Goal: Information Seeking & Learning: Learn about a topic

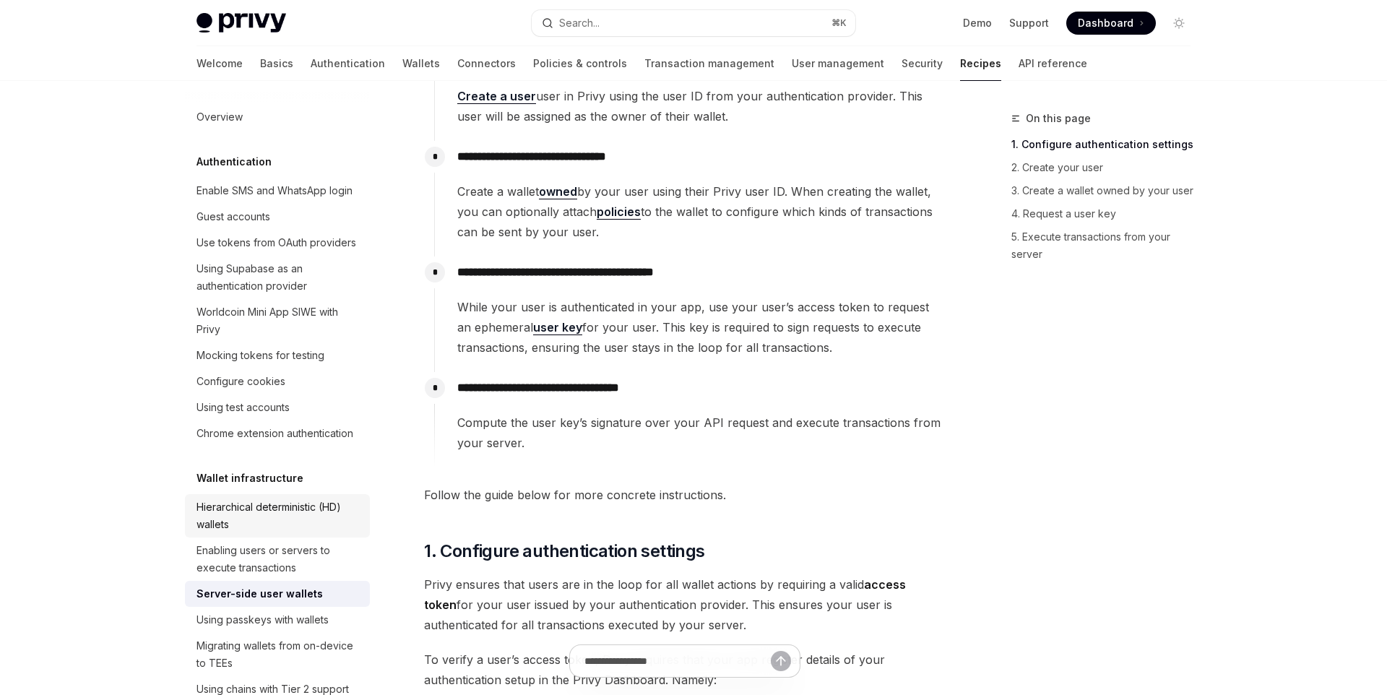
scroll to position [273, 0]
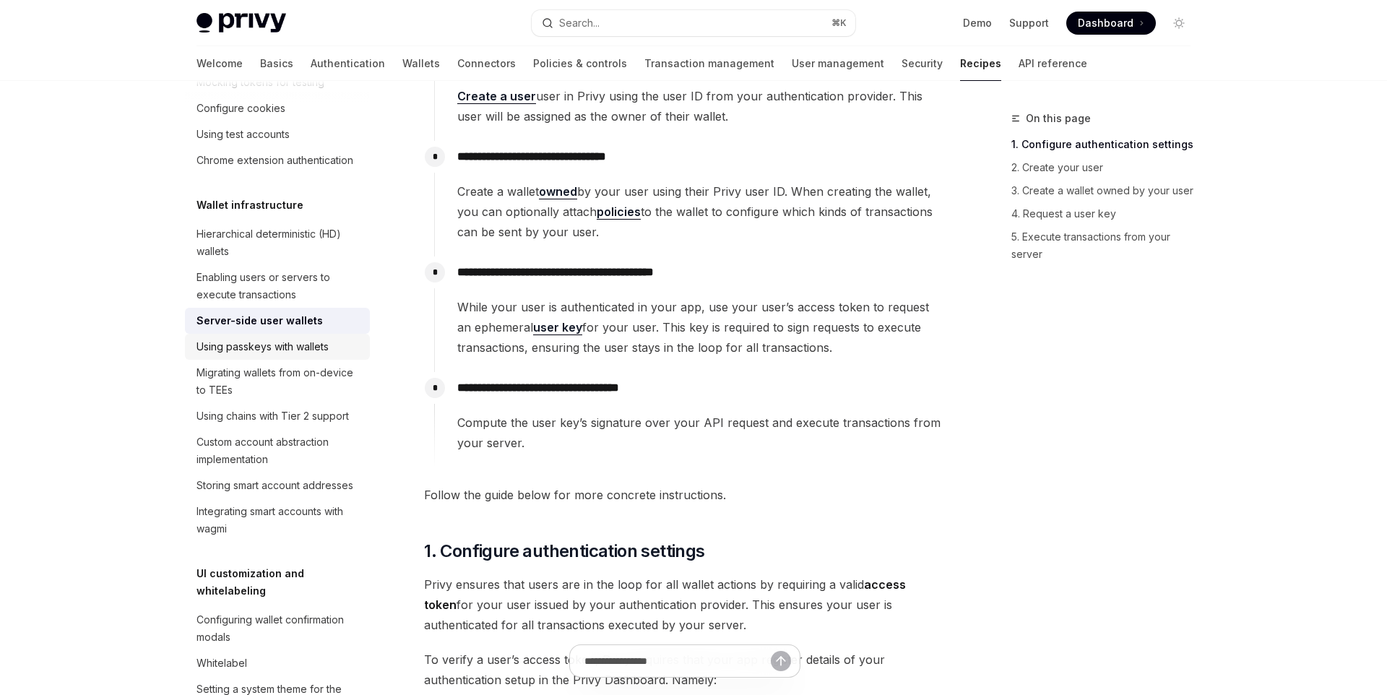
click at [317, 355] on div "Using passkeys with wallets" at bounding box center [263, 346] width 132 height 17
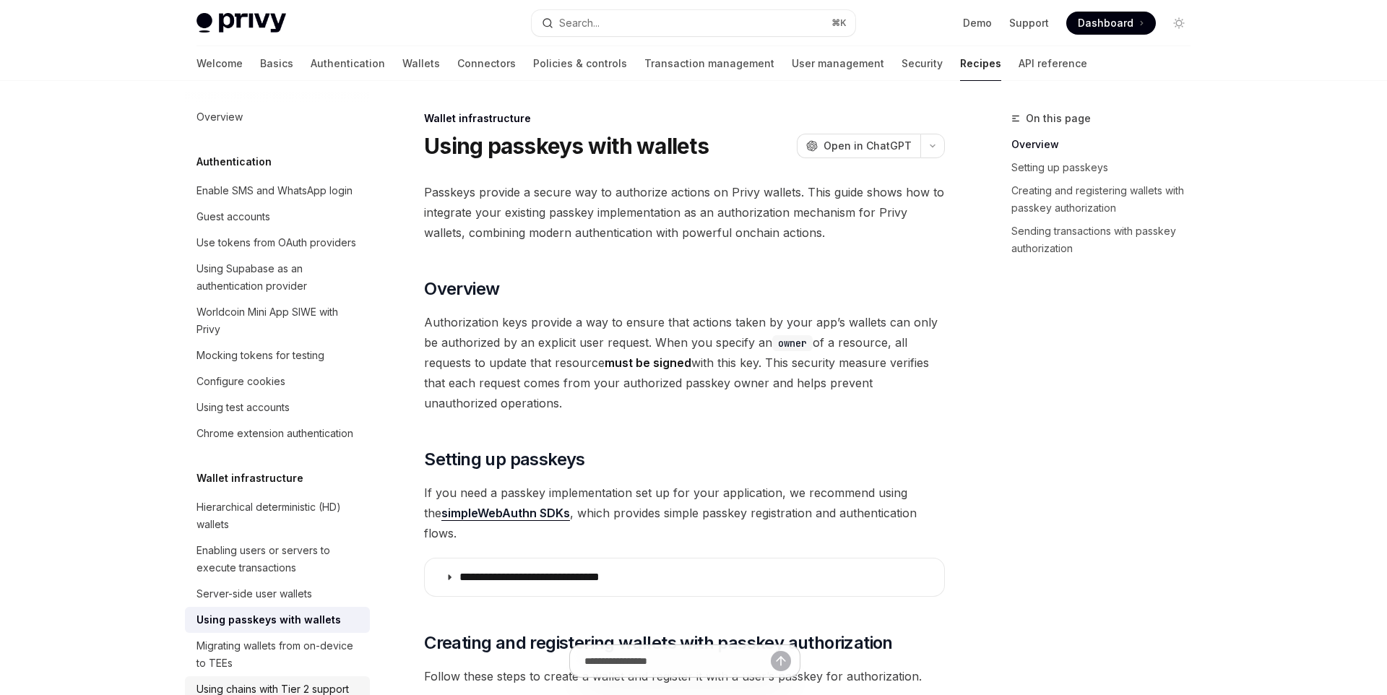
scroll to position [453, 0]
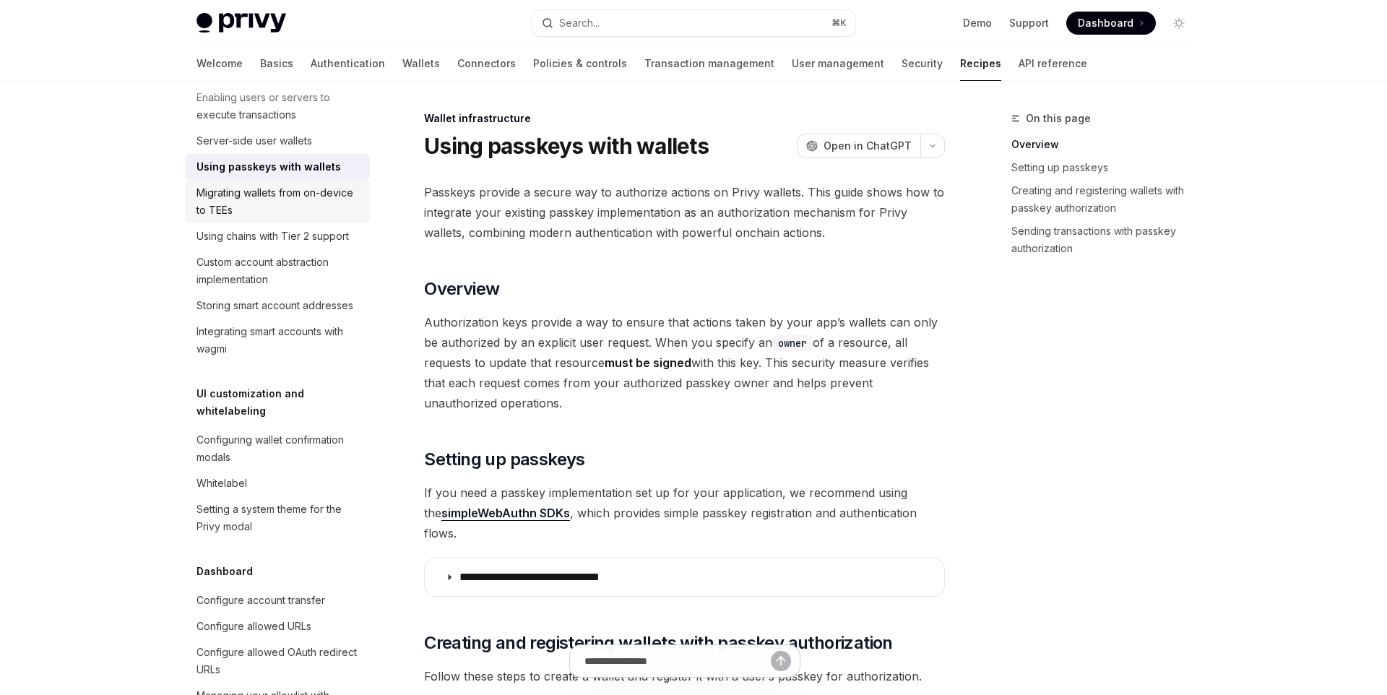
click at [314, 210] on div "Migrating wallets from on-device to TEEs" at bounding box center [279, 201] width 165 height 35
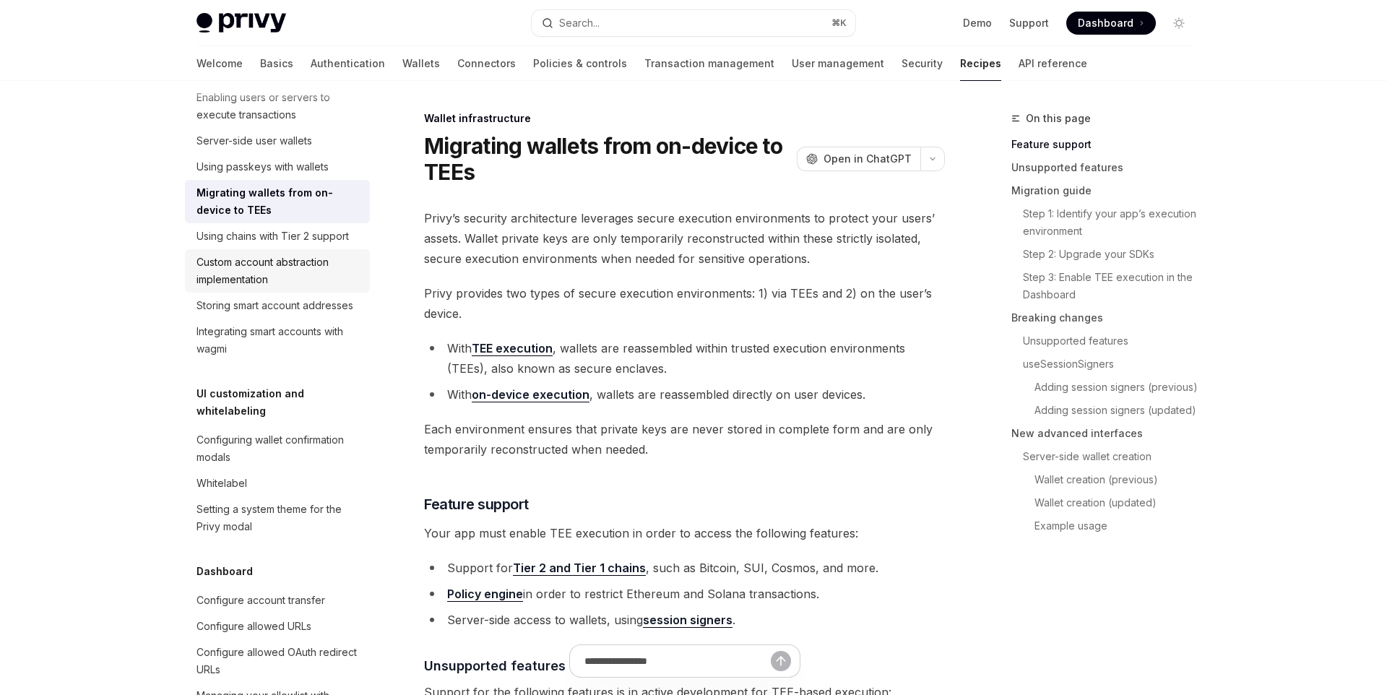
click at [277, 281] on div "Custom account abstraction implementation" at bounding box center [279, 271] width 165 height 35
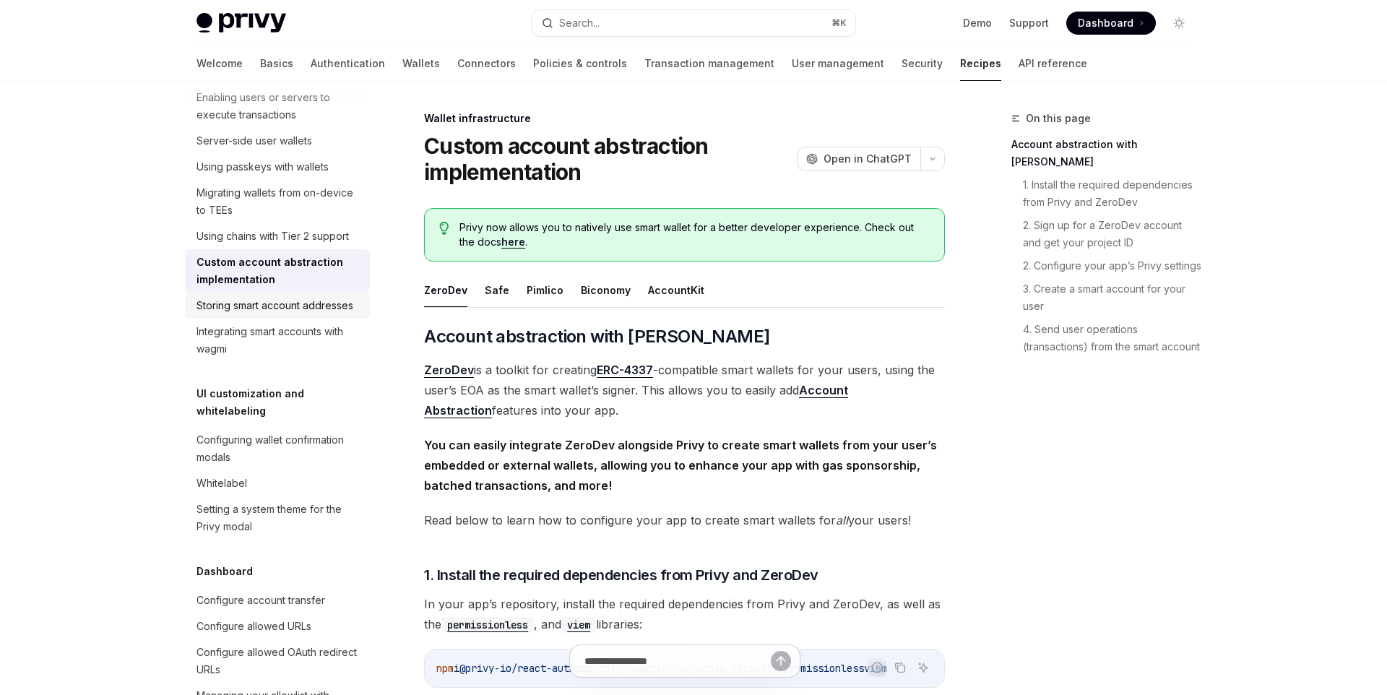
click at [288, 315] on link "Storing smart account addresses" at bounding box center [277, 306] width 185 height 26
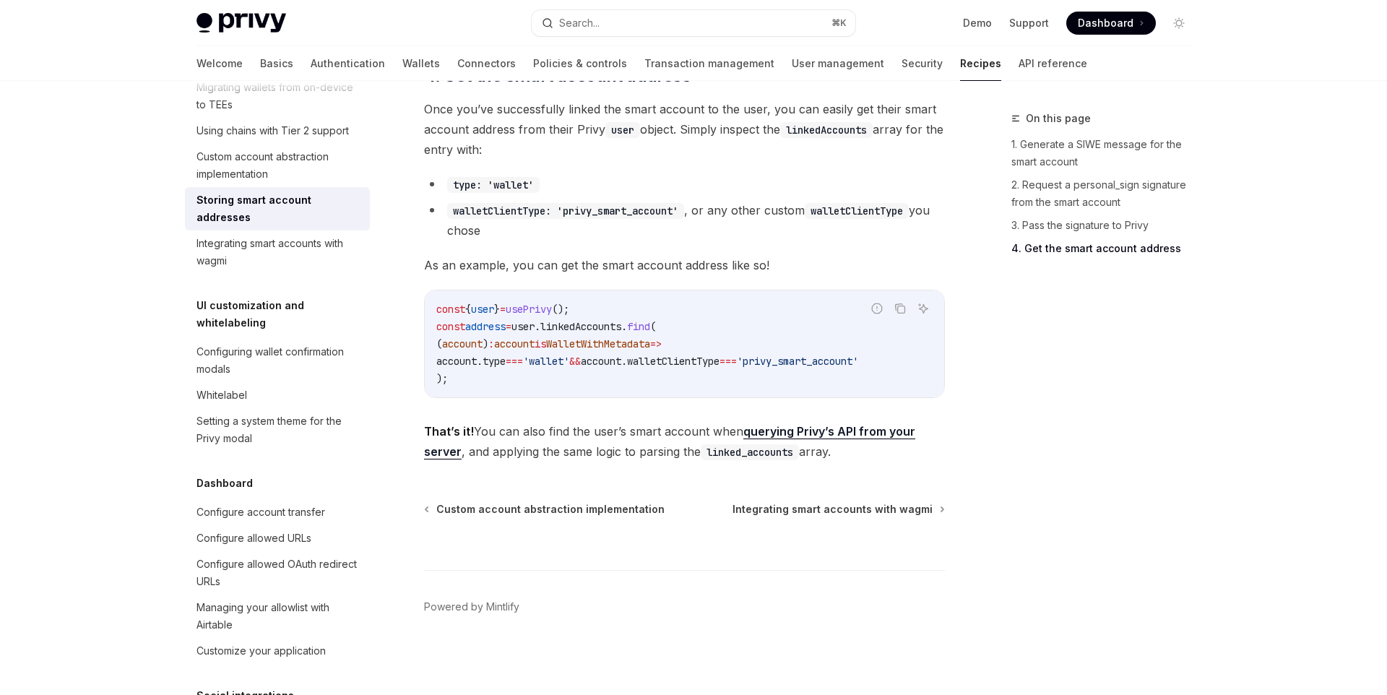
scroll to position [725, 0]
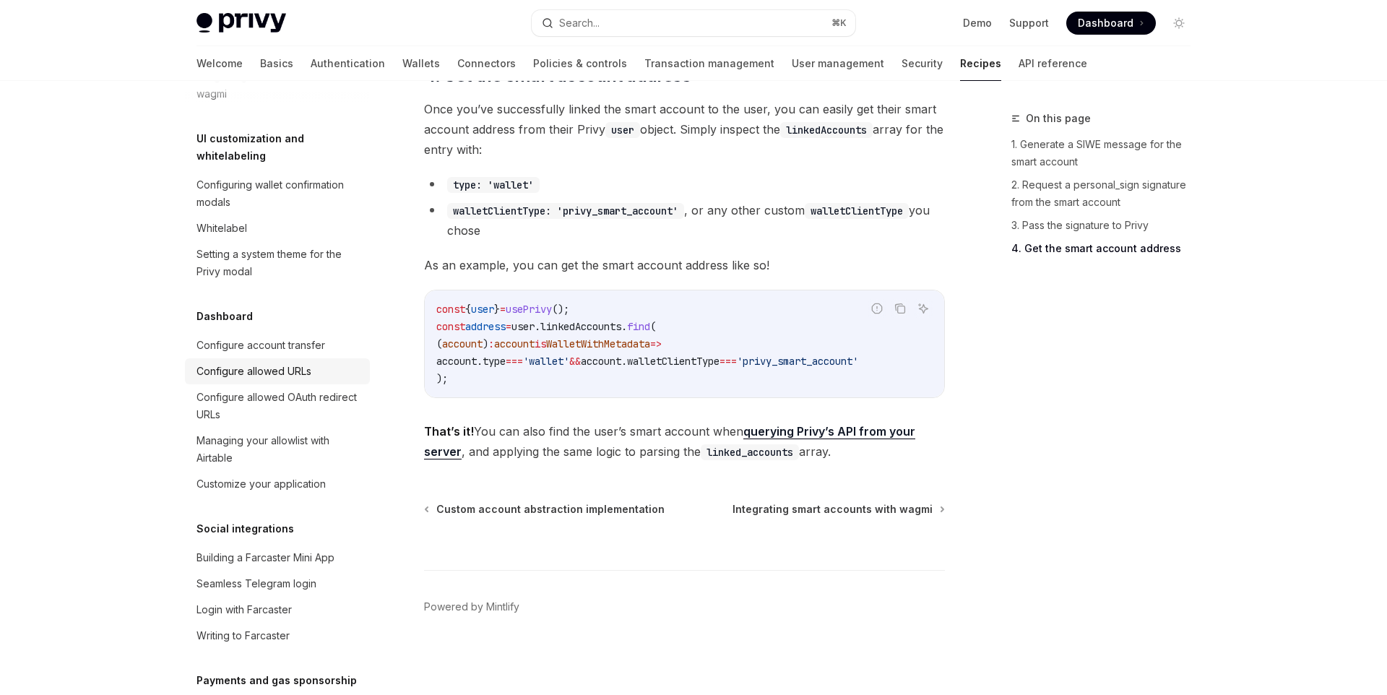
click at [309, 363] on div "Configure allowed URLs" at bounding box center [254, 371] width 115 height 17
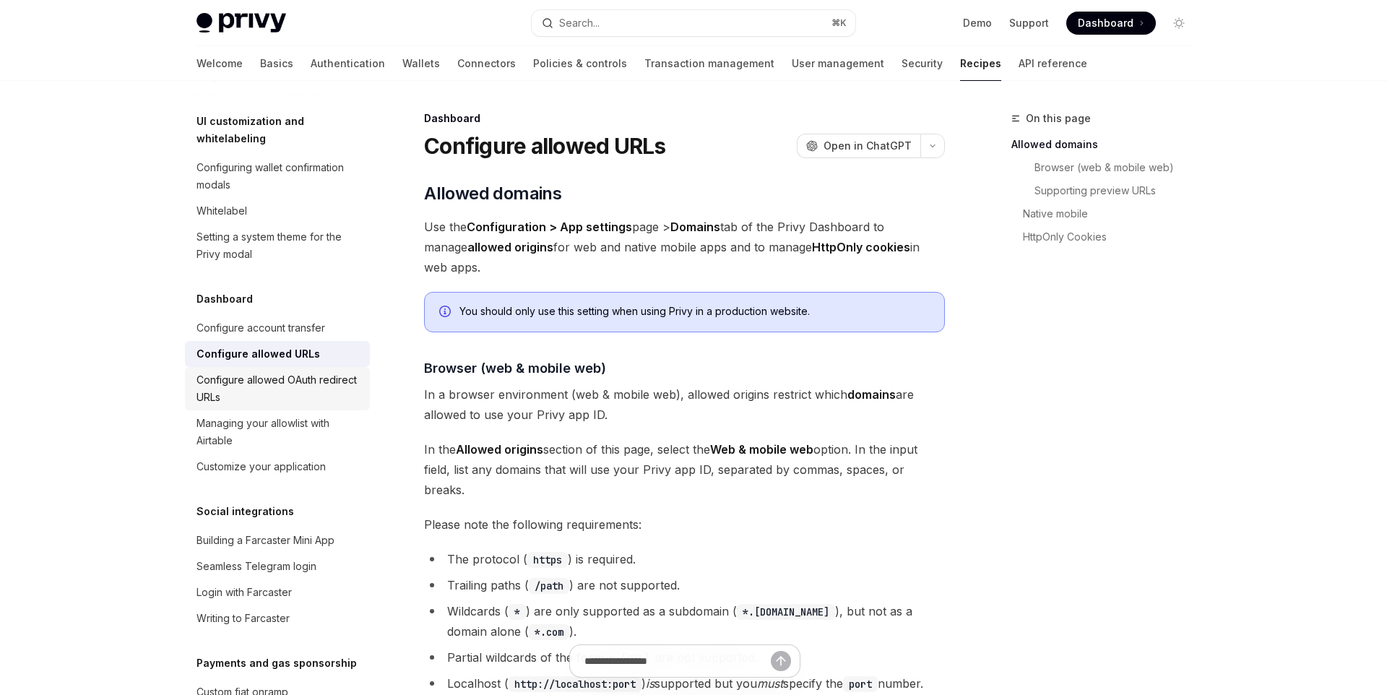
click at [306, 371] on div "Configure allowed OAuth redirect URLs" at bounding box center [279, 388] width 165 height 35
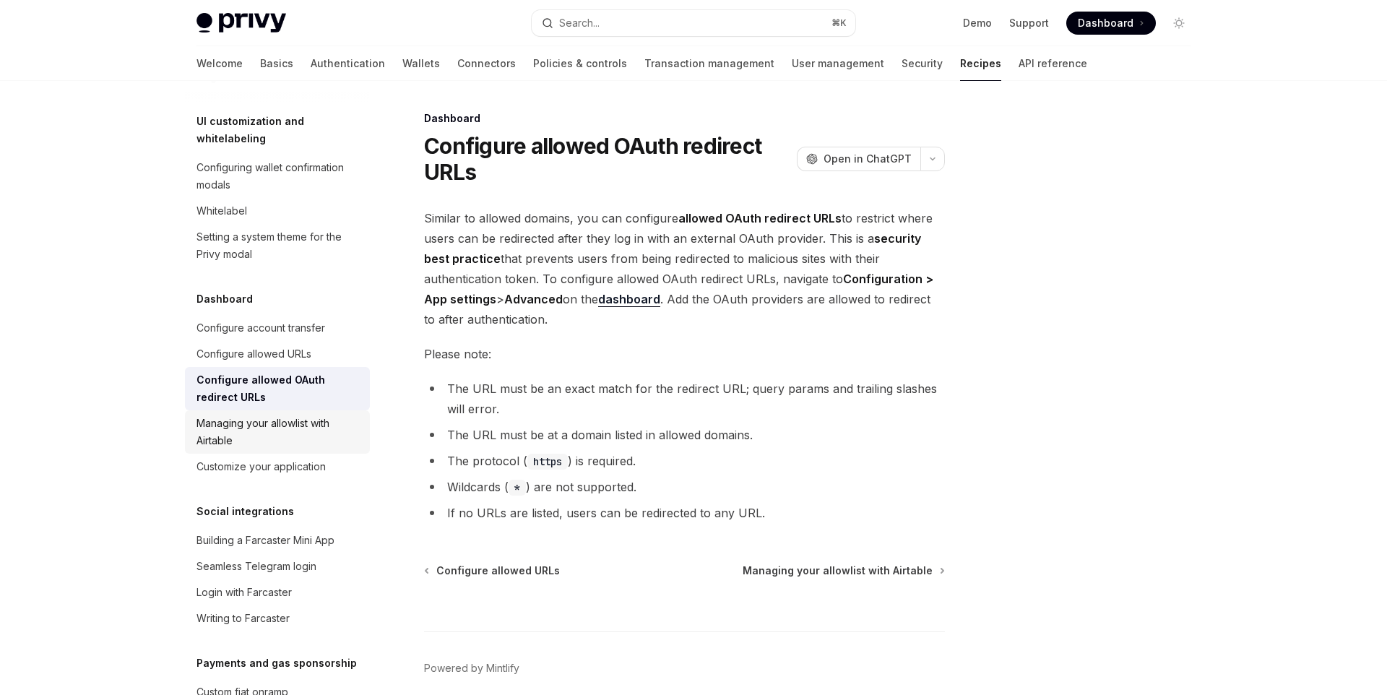
click at [298, 415] on div "Managing your allowlist with Airtable" at bounding box center [279, 432] width 165 height 35
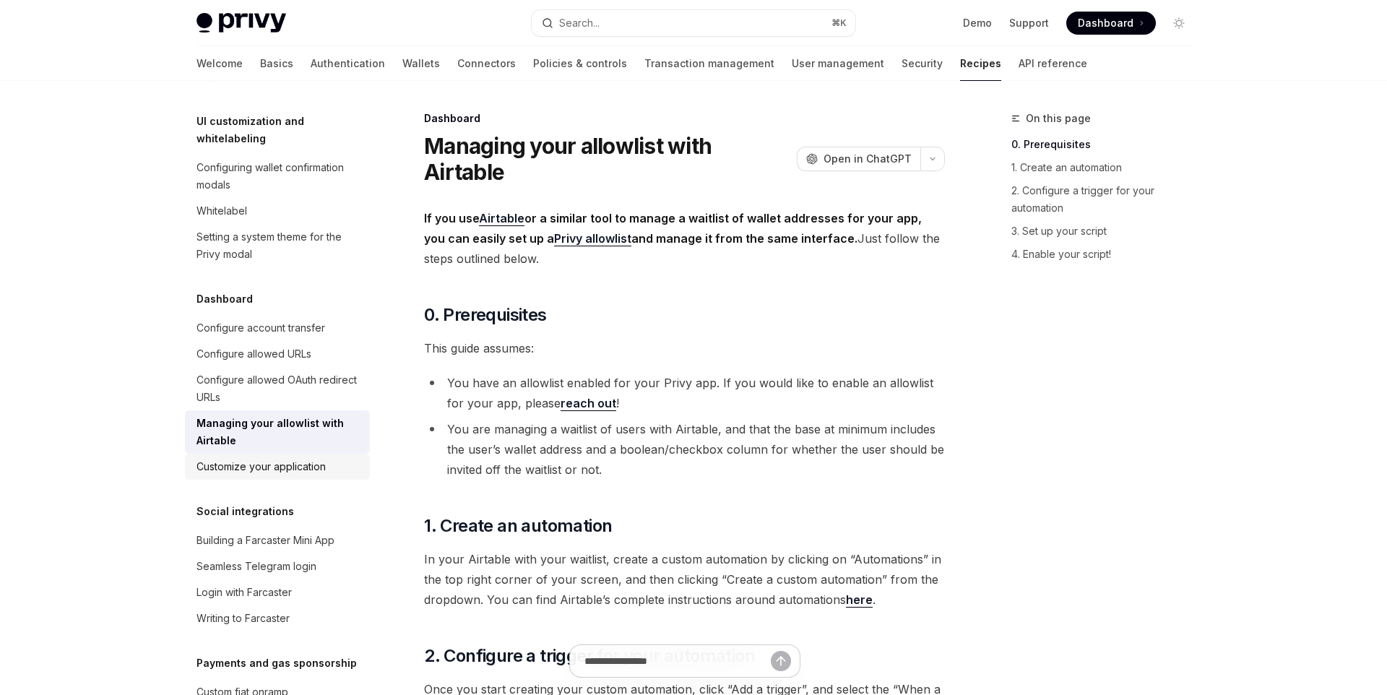
click at [299, 458] on div "Customize your application" at bounding box center [261, 466] width 129 height 17
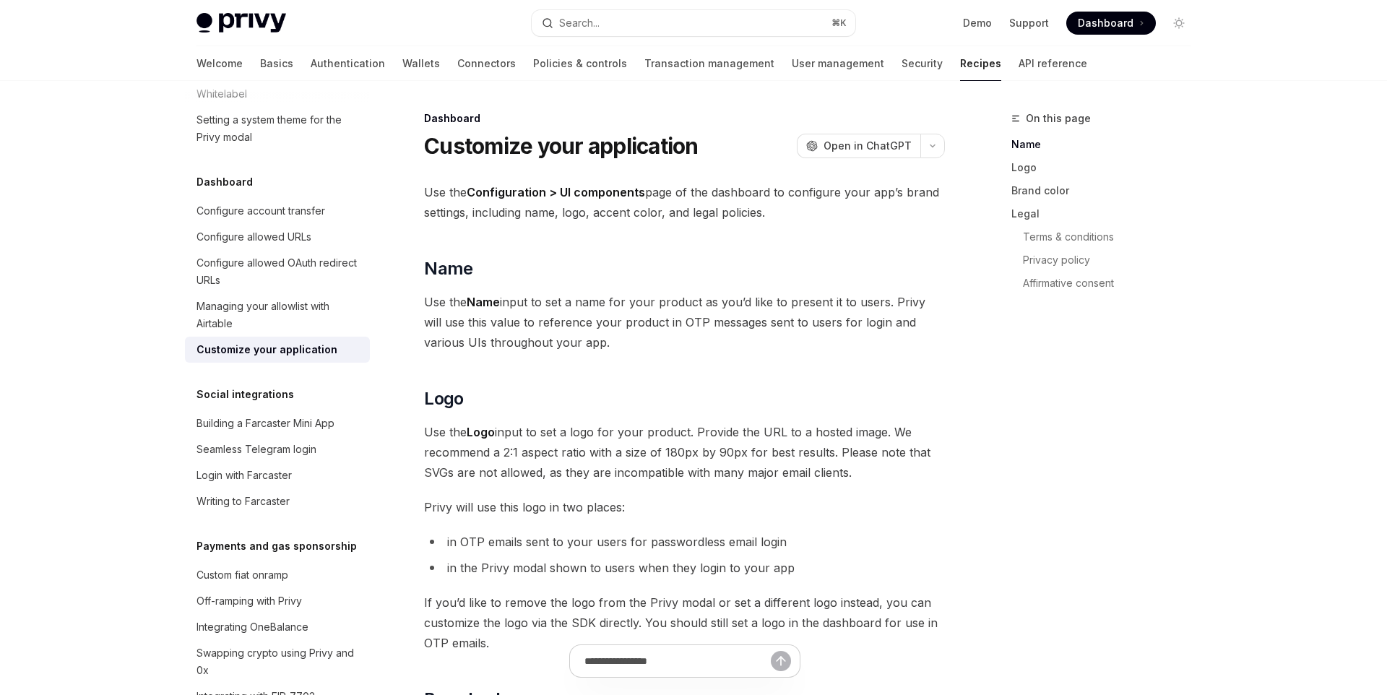
scroll to position [1042, 0]
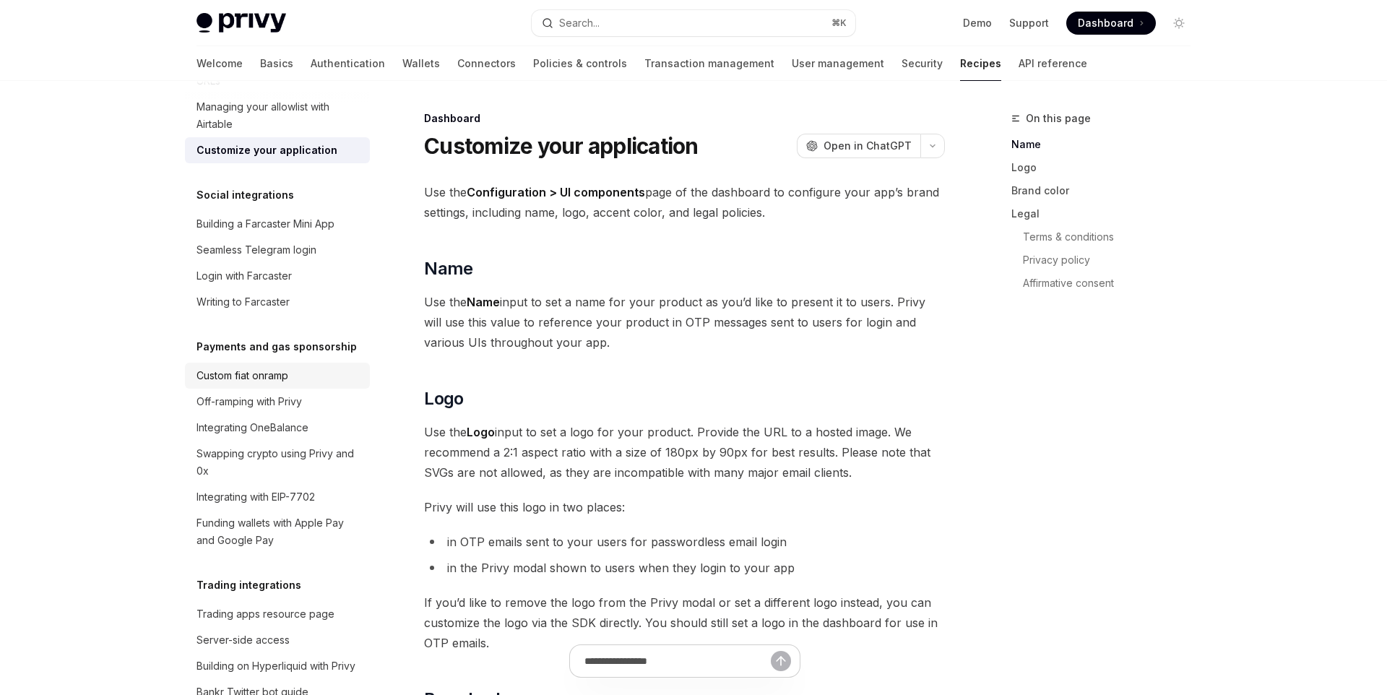
click at [294, 367] on div "Custom fiat onramp" at bounding box center [279, 375] width 165 height 17
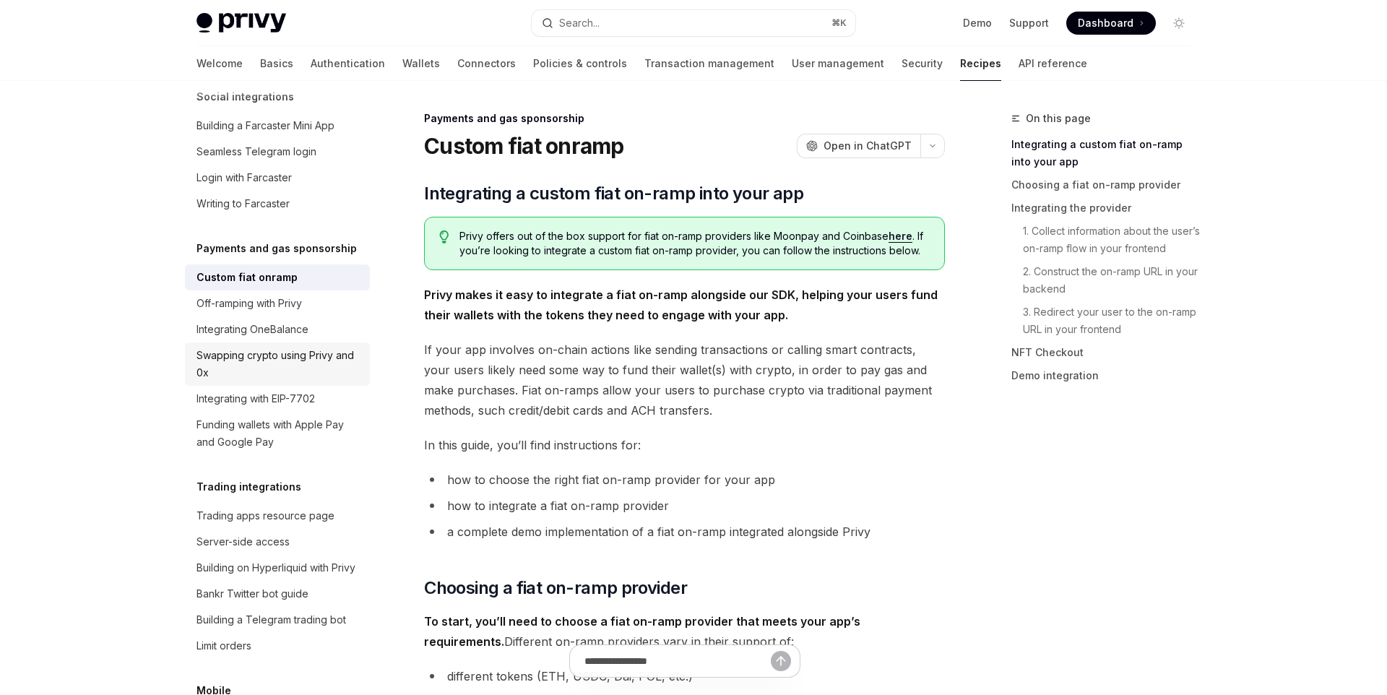
scroll to position [1158, 0]
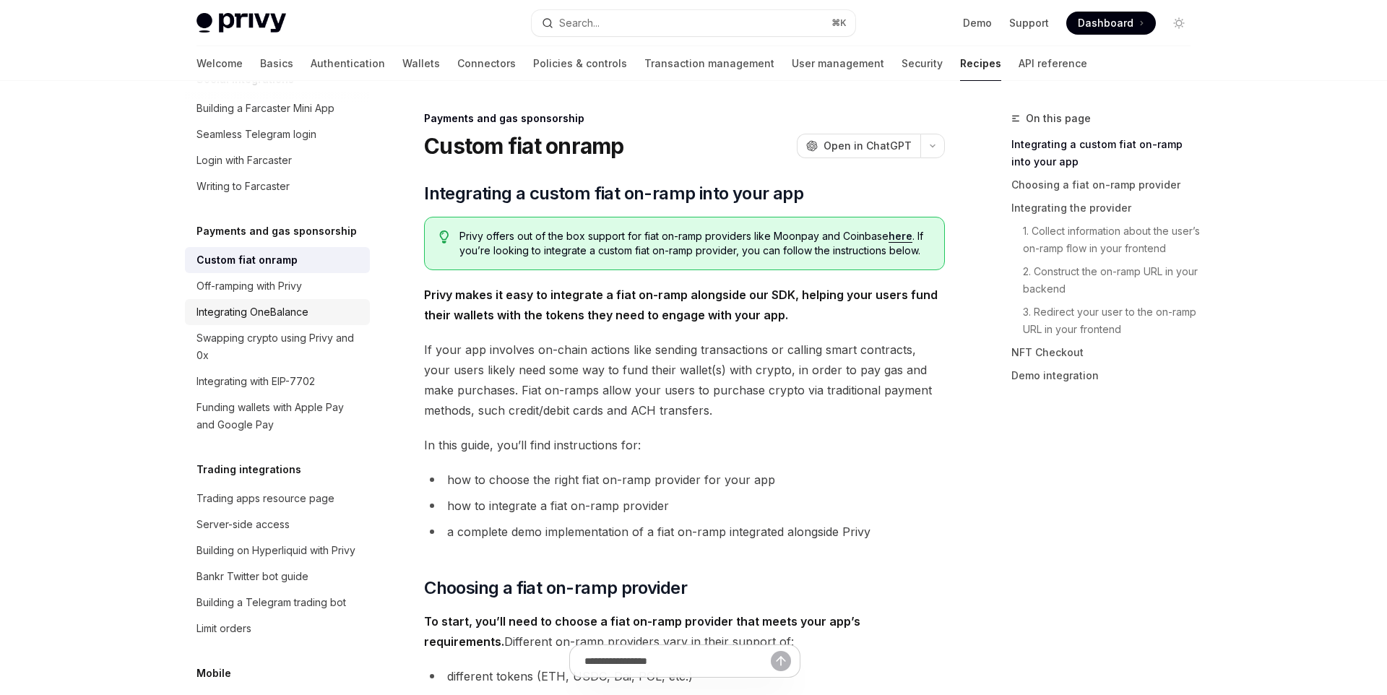
click at [306, 303] on link "Integrating OneBalance" at bounding box center [277, 312] width 185 height 26
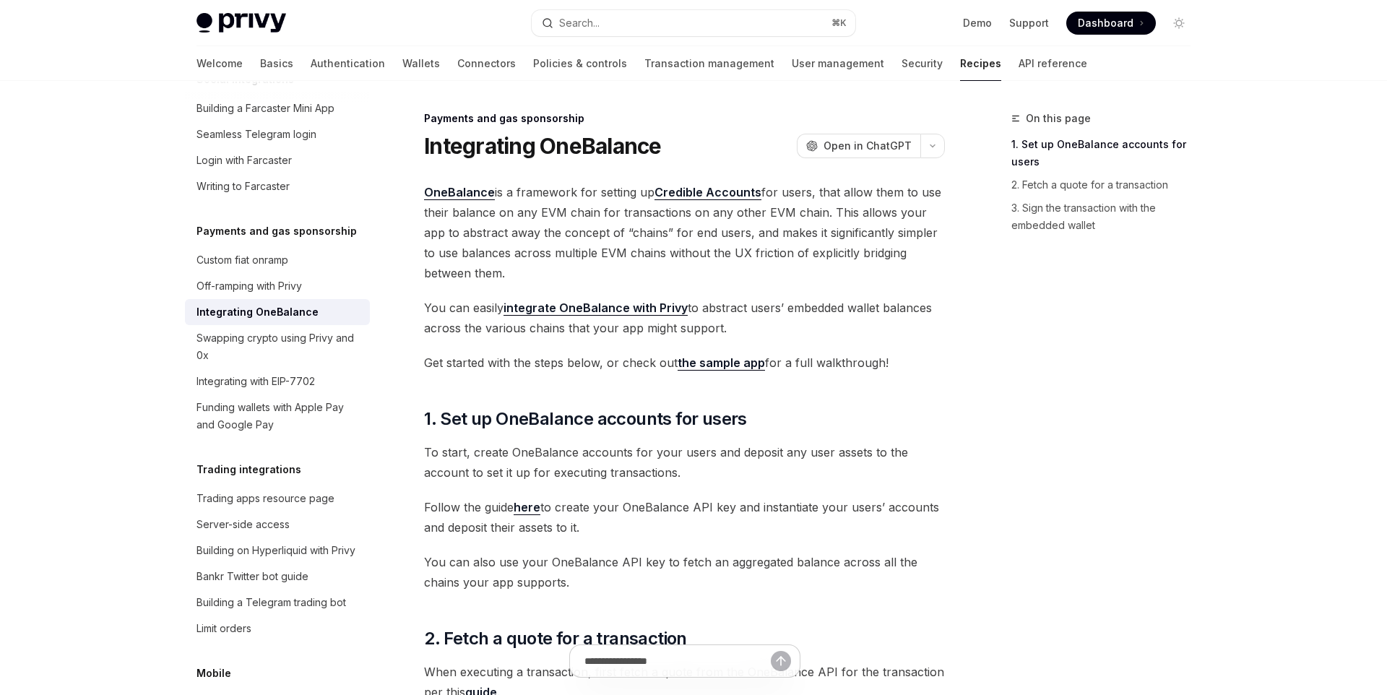
click at [311, 299] on link "Integrating OneBalance" at bounding box center [277, 312] width 185 height 26
click at [320, 329] on div "Swapping crypto using Privy and 0x" at bounding box center [279, 346] width 165 height 35
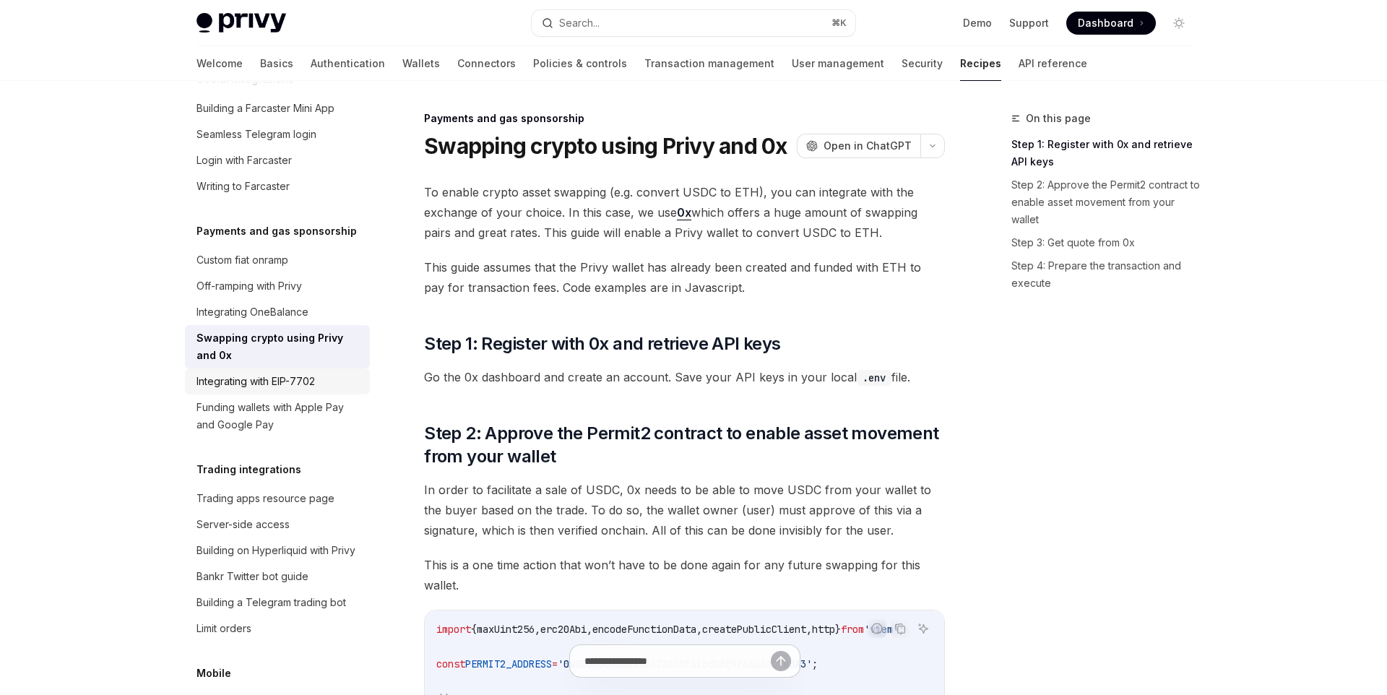
click at [320, 373] on link "Integrating with EIP-7702" at bounding box center [277, 382] width 185 height 26
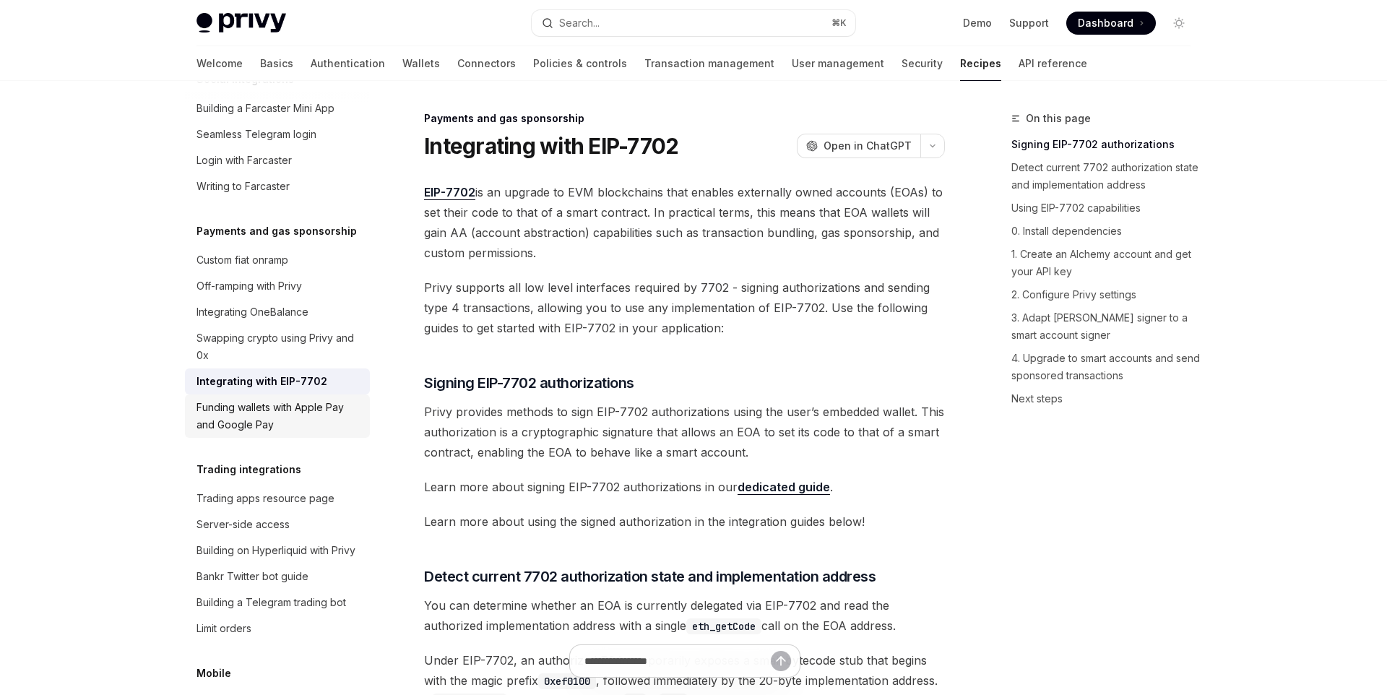
click at [315, 399] on div "Funding wallets with Apple Pay and Google Pay" at bounding box center [279, 416] width 165 height 35
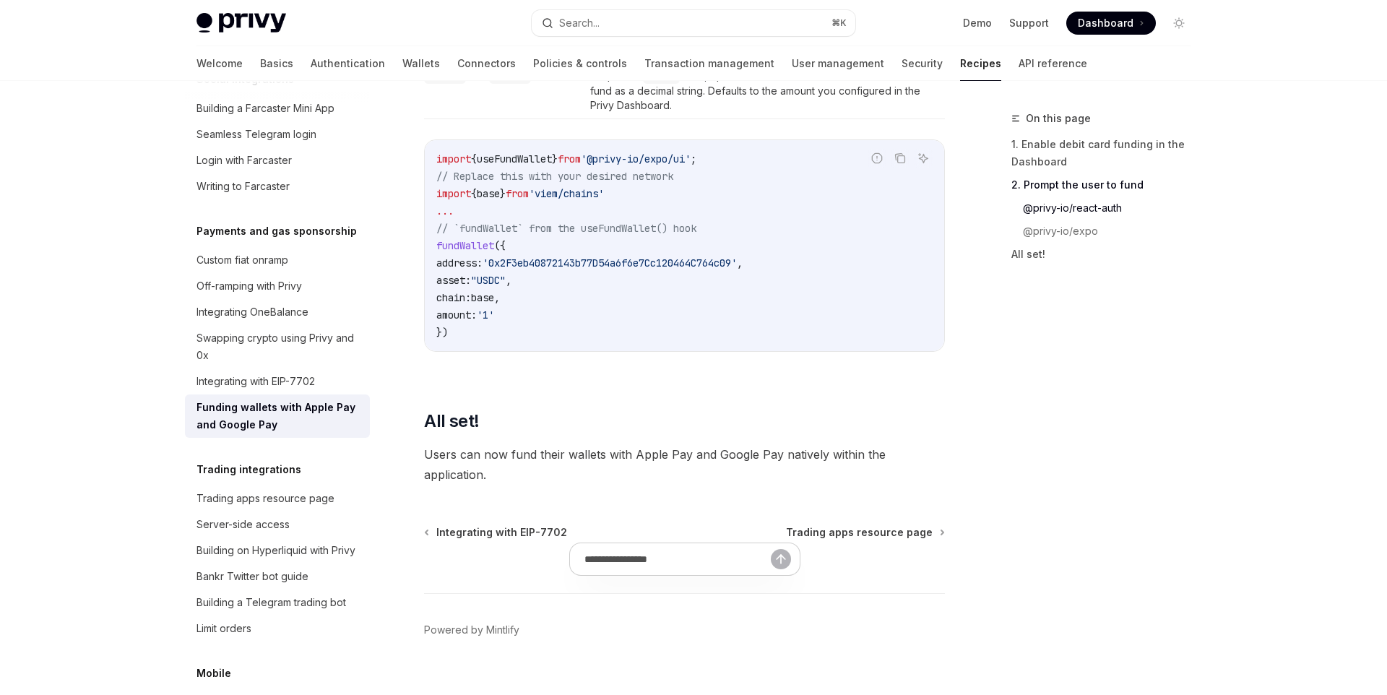
scroll to position [1900, 0]
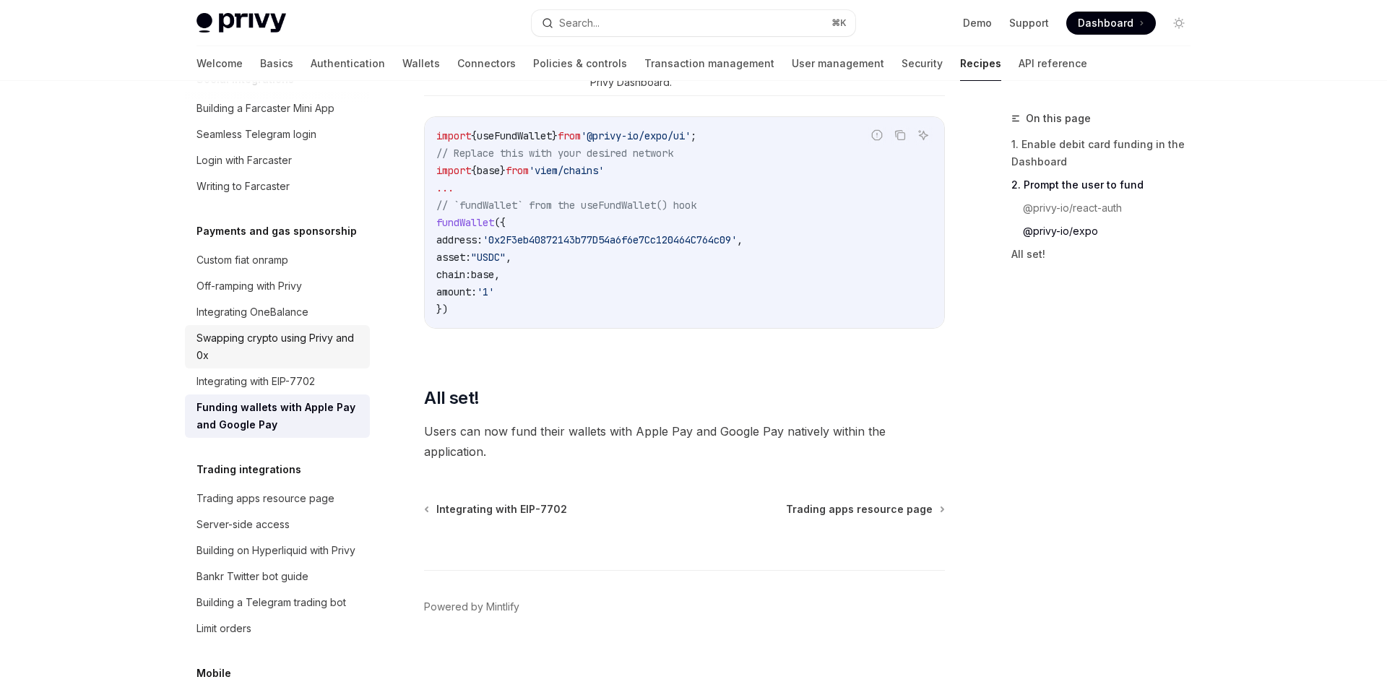
click at [279, 335] on div "Swapping crypto using Privy and 0x" at bounding box center [279, 346] width 165 height 35
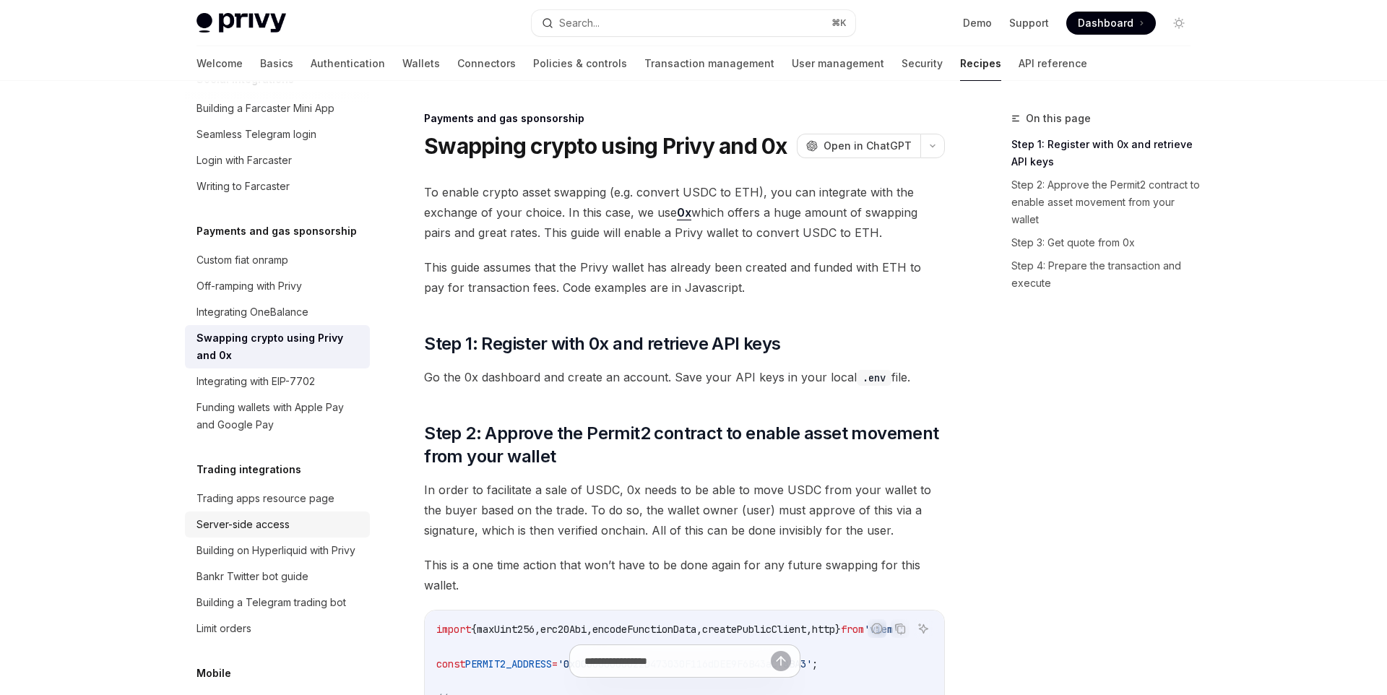
scroll to position [1304, 0]
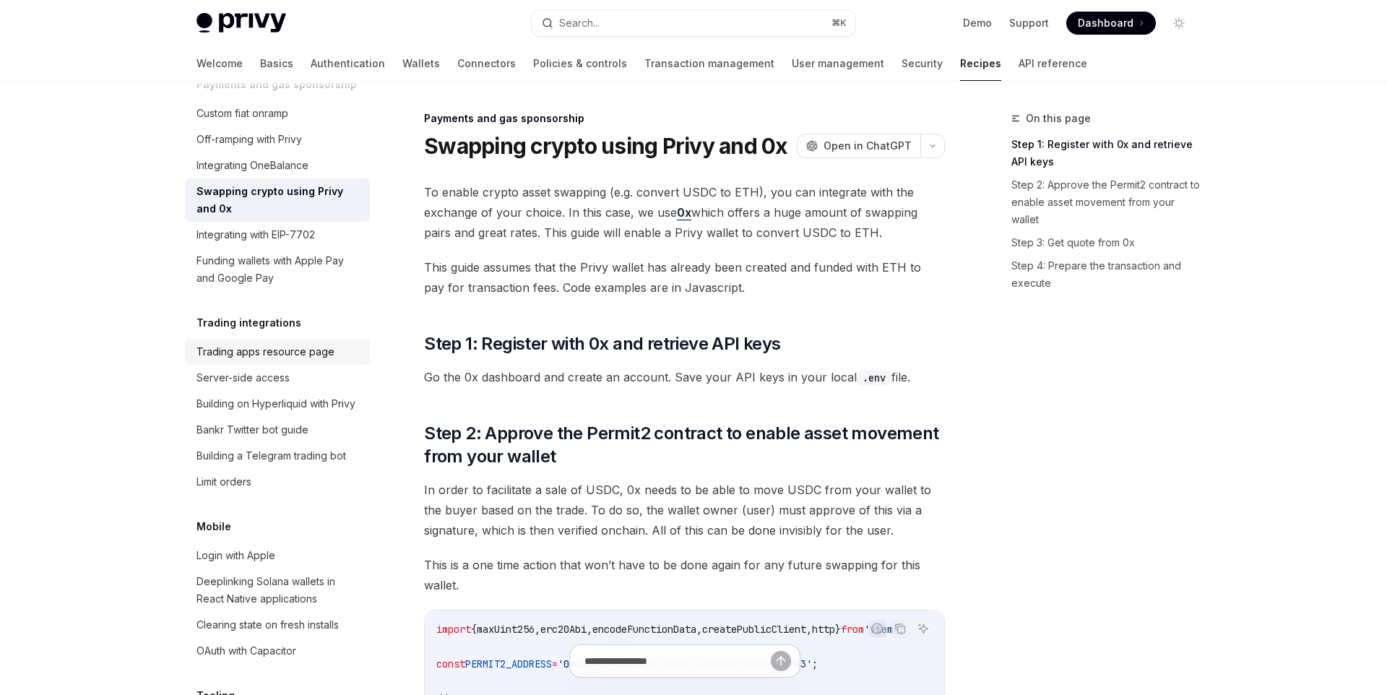
click at [297, 343] on link "Trading apps resource page" at bounding box center [277, 352] width 185 height 26
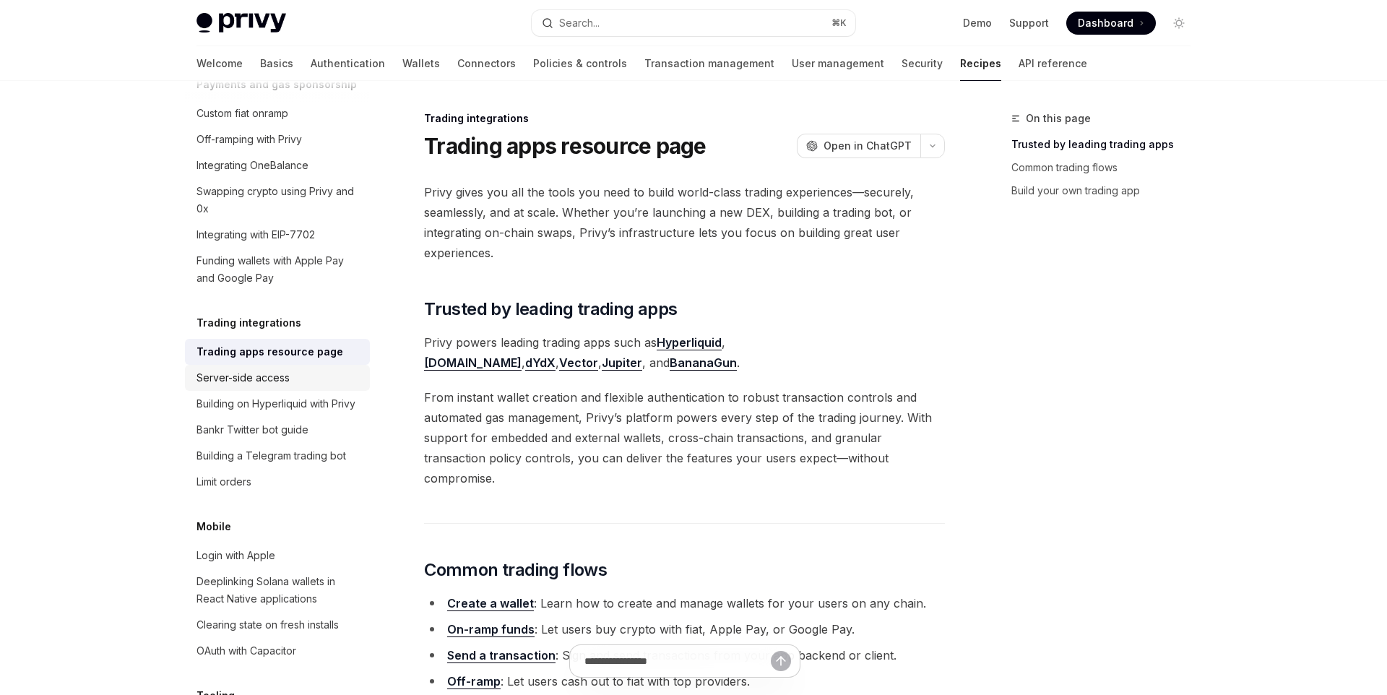
click at [298, 369] on div "Server-side access" at bounding box center [279, 377] width 165 height 17
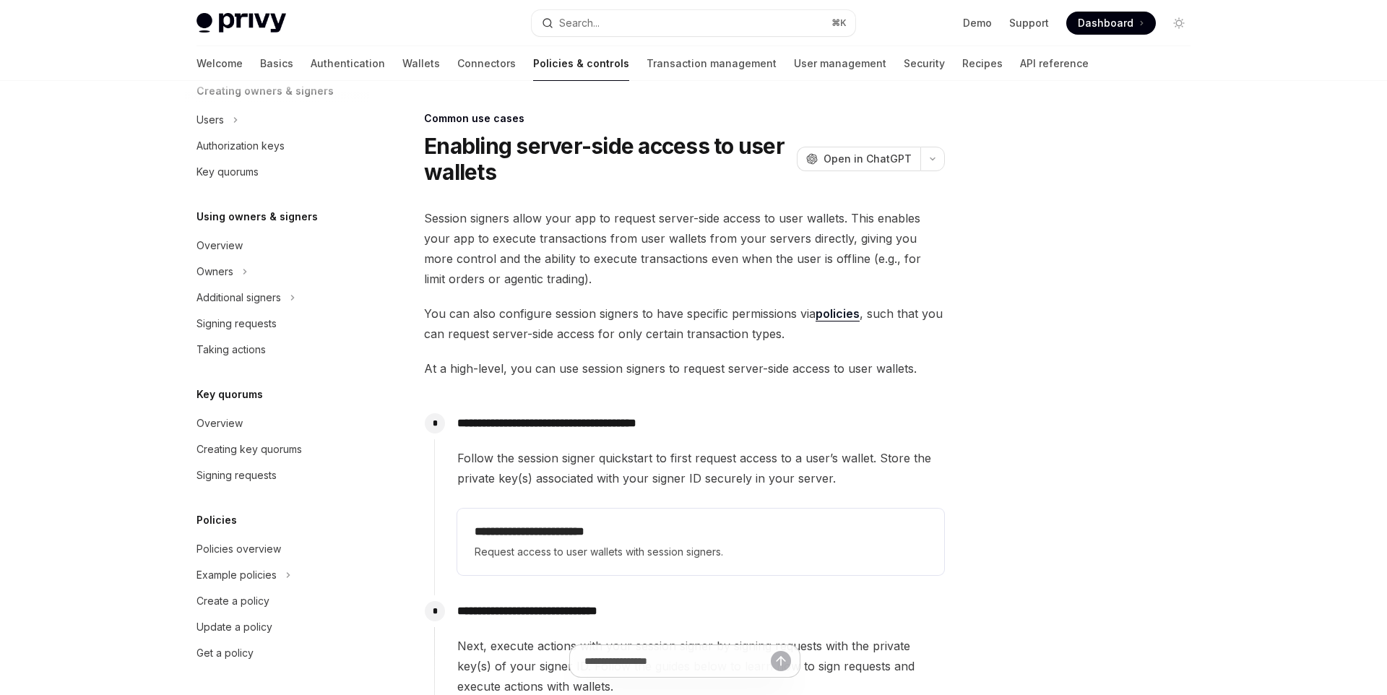
scroll to position [7, 0]
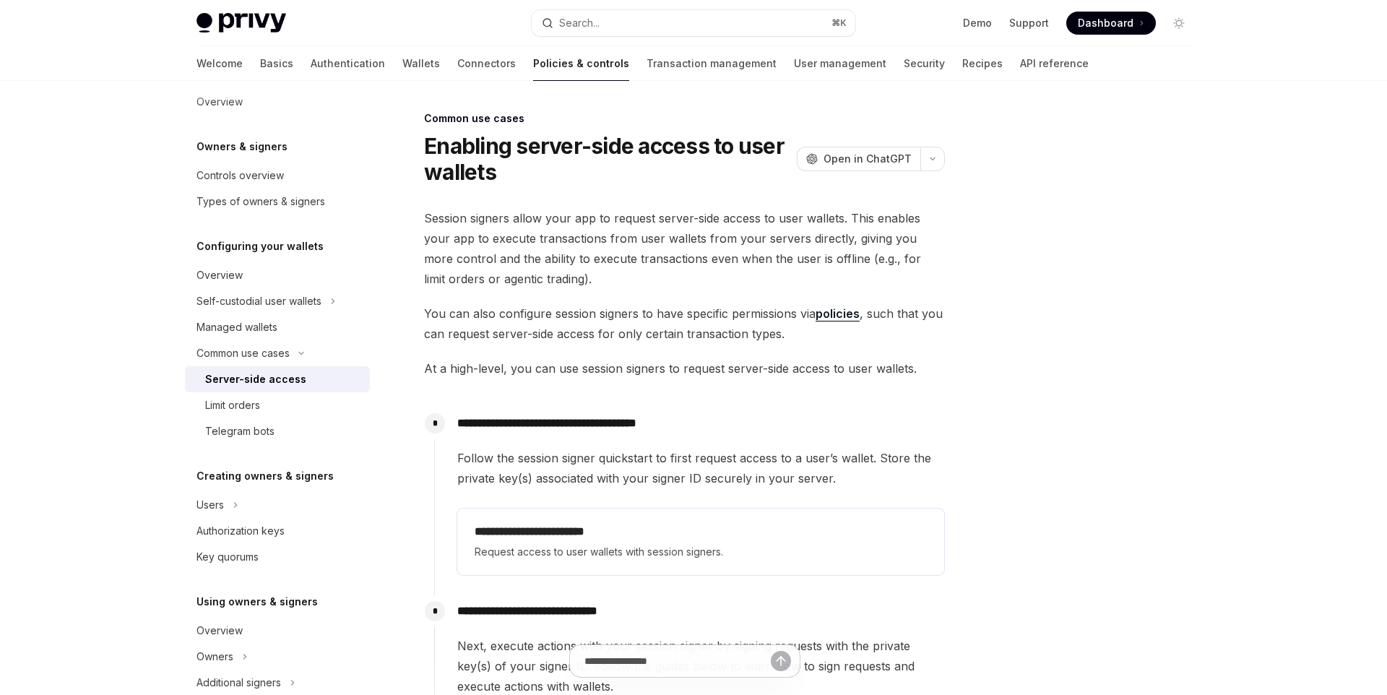
scroll to position [1251, 0]
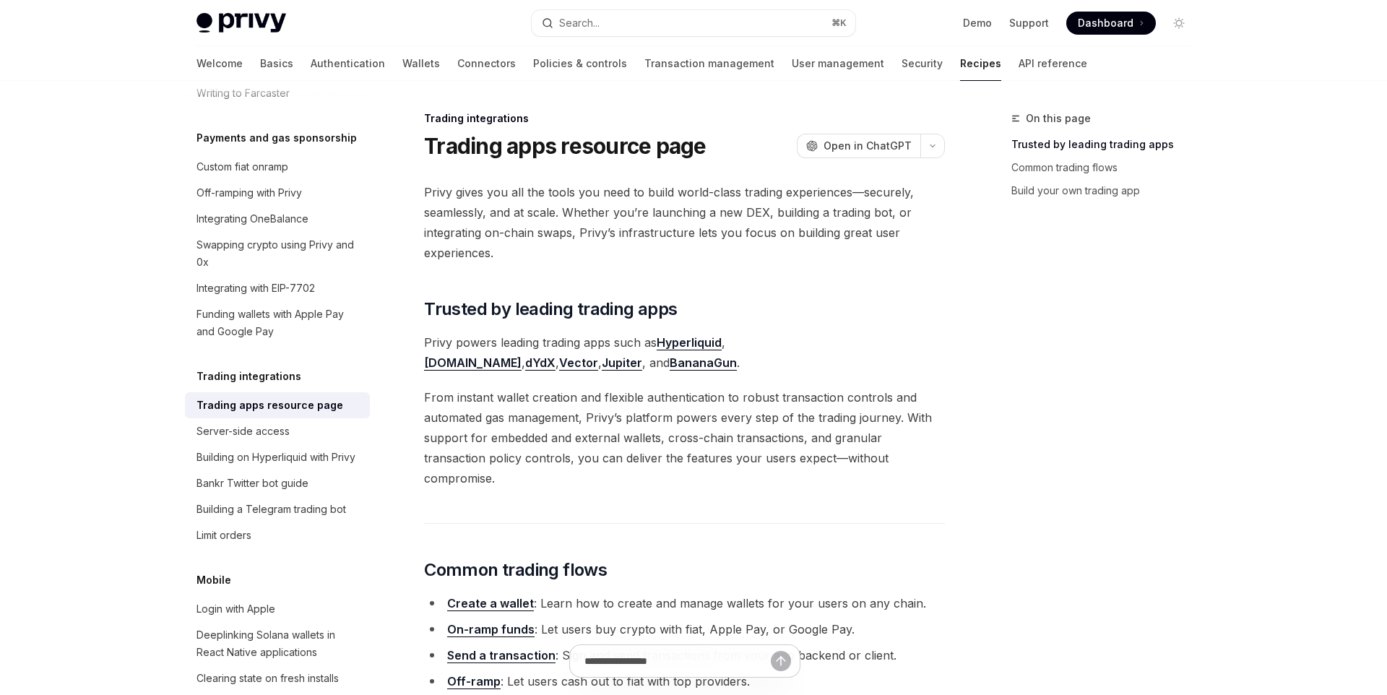
click at [661, 423] on span "From instant wallet creation and flexible authentication to robust transaction …" at bounding box center [684, 437] width 521 height 101
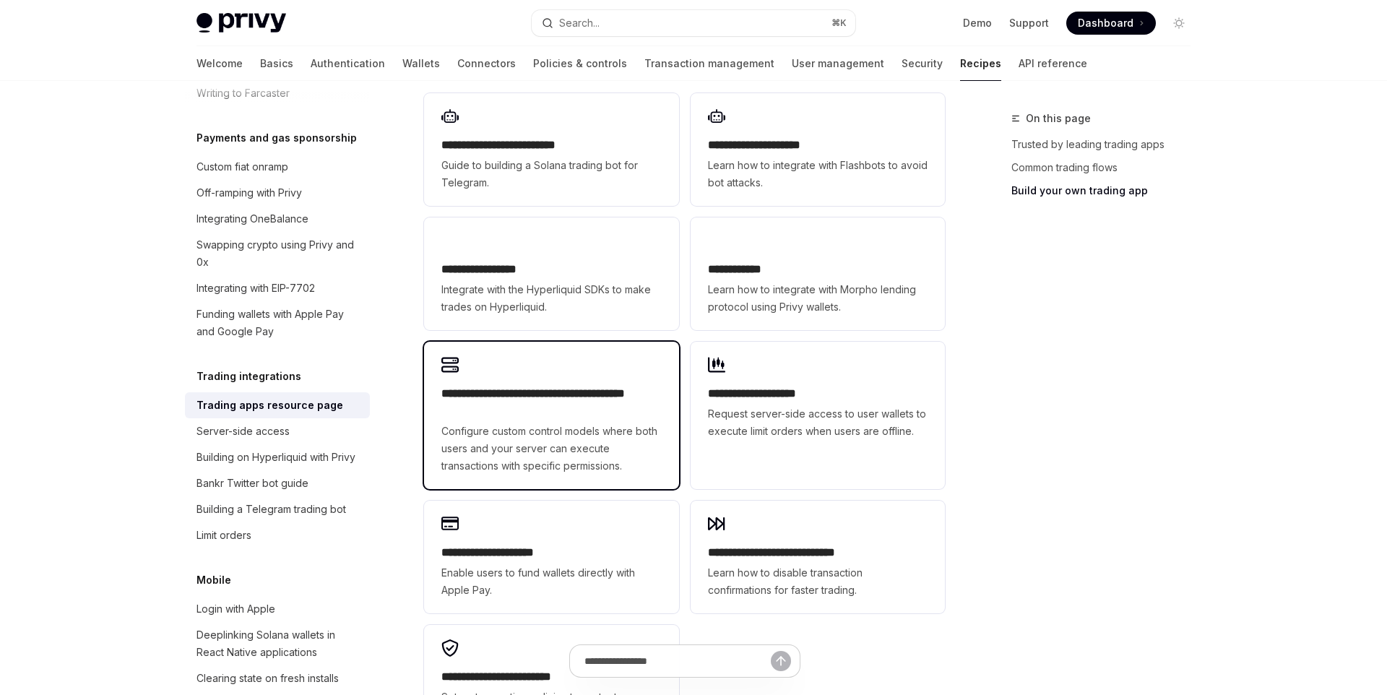
scroll to position [926, 0]
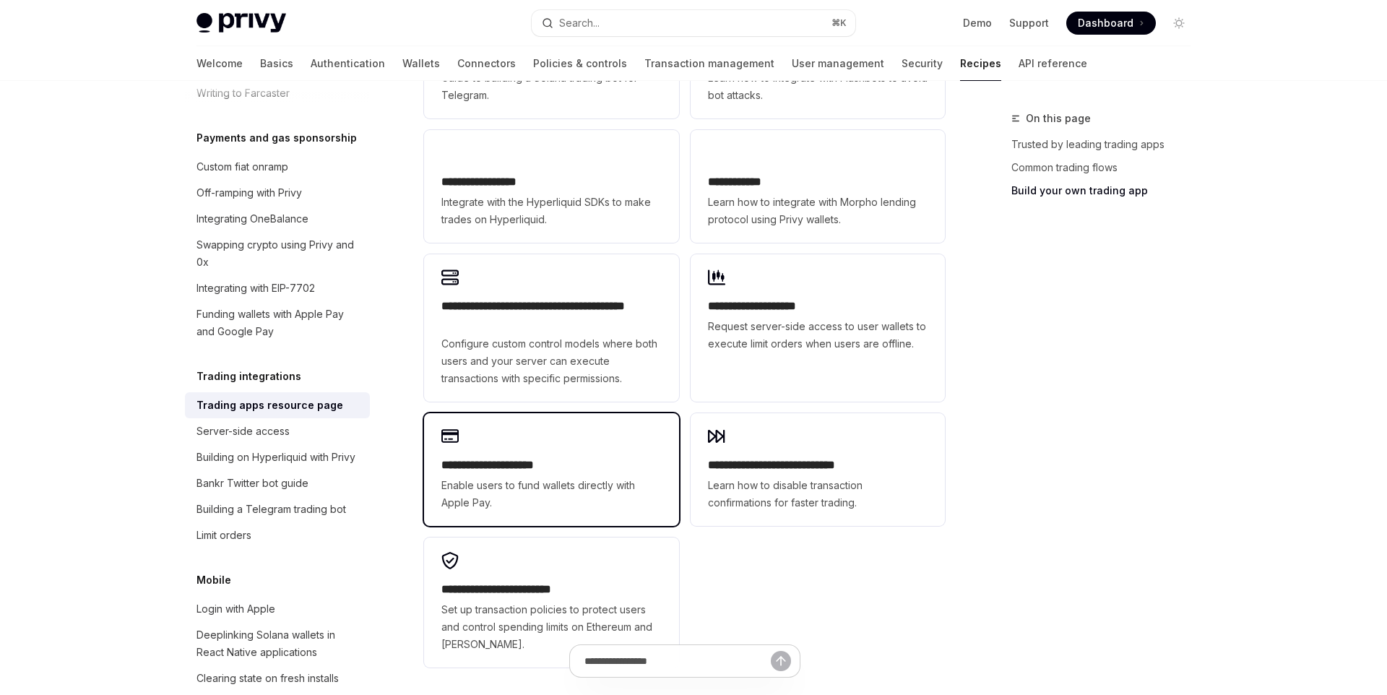
click at [608, 477] on span "Enable users to fund wallets directly with Apple Pay." at bounding box center [551, 494] width 220 height 35
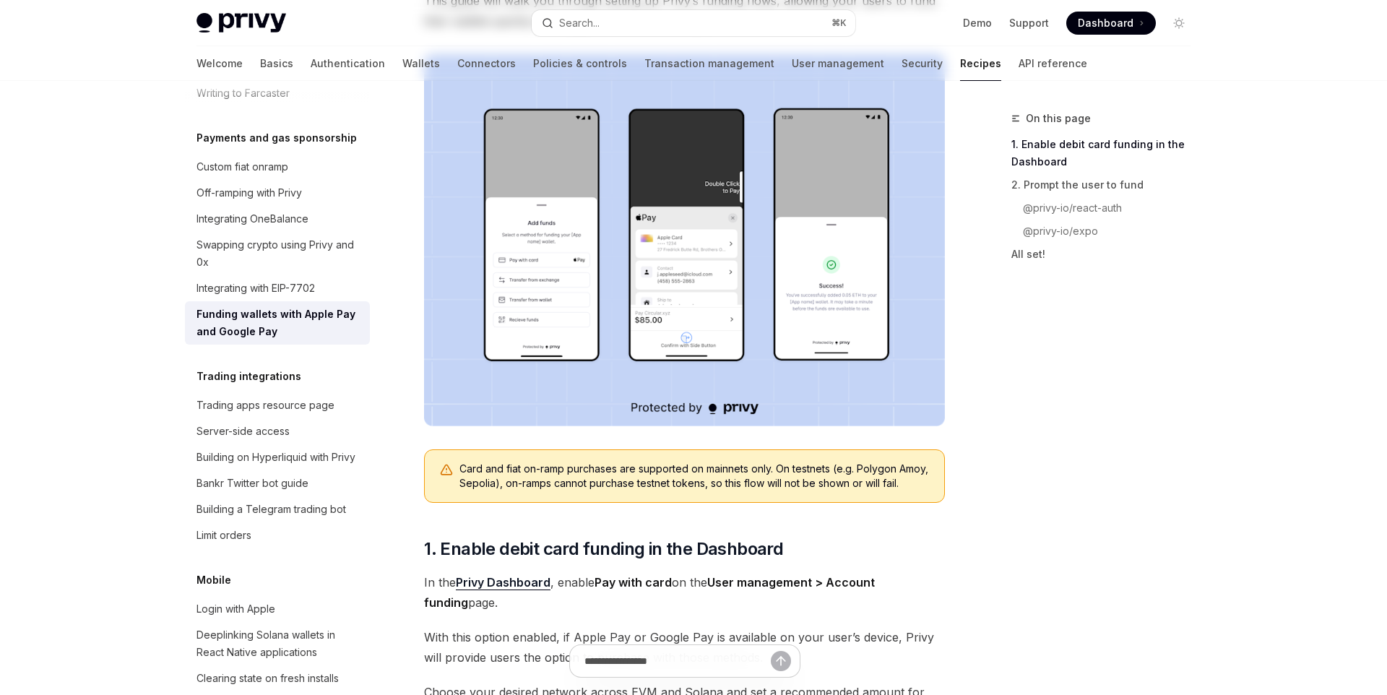
scroll to position [479, 0]
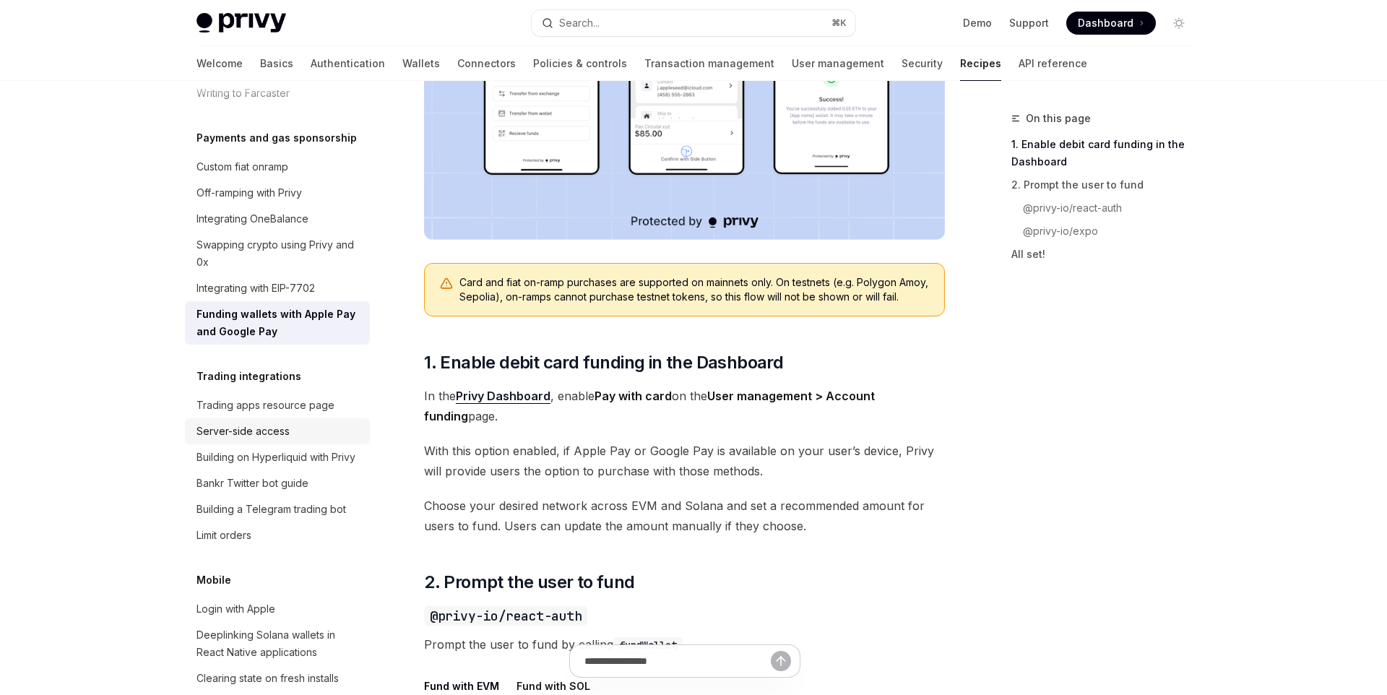
click at [299, 423] on div "Server-side access" at bounding box center [279, 431] width 165 height 17
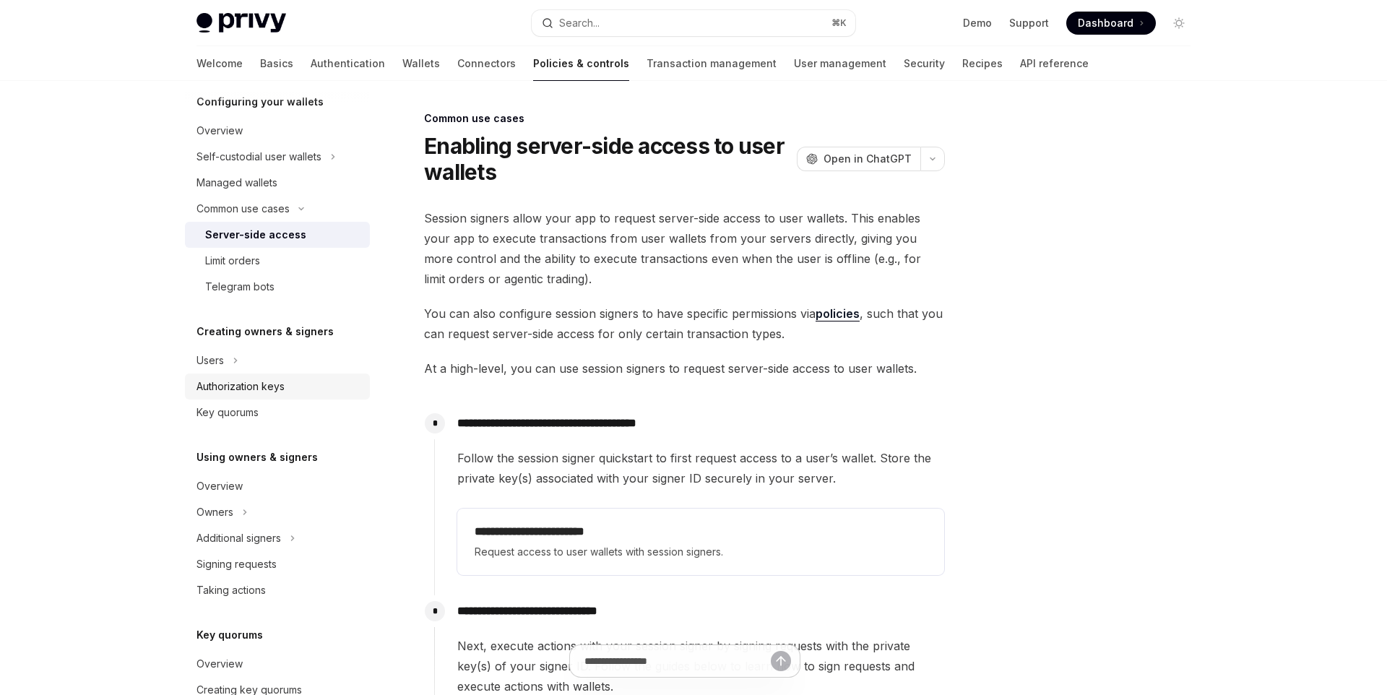
scroll to position [159, 0]
click at [962, 71] on link "Recipes" at bounding box center [982, 63] width 40 height 35
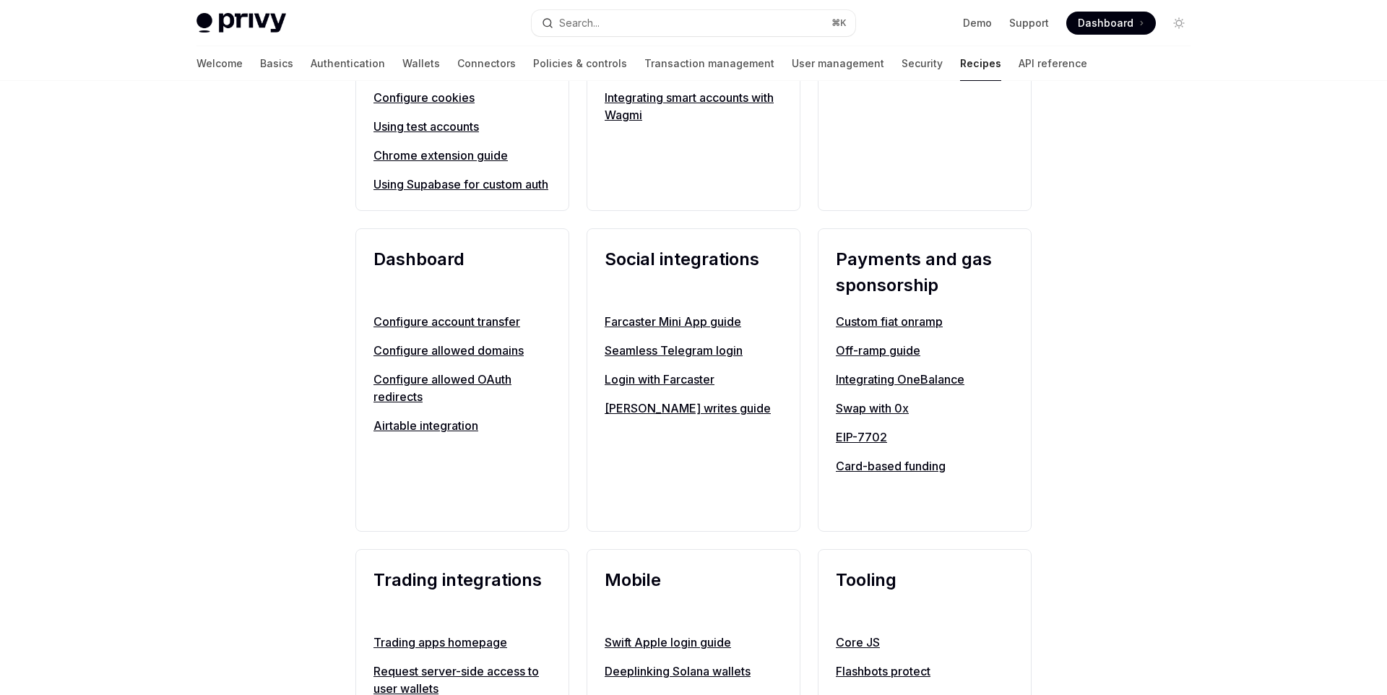
scroll to position [1243, 0]
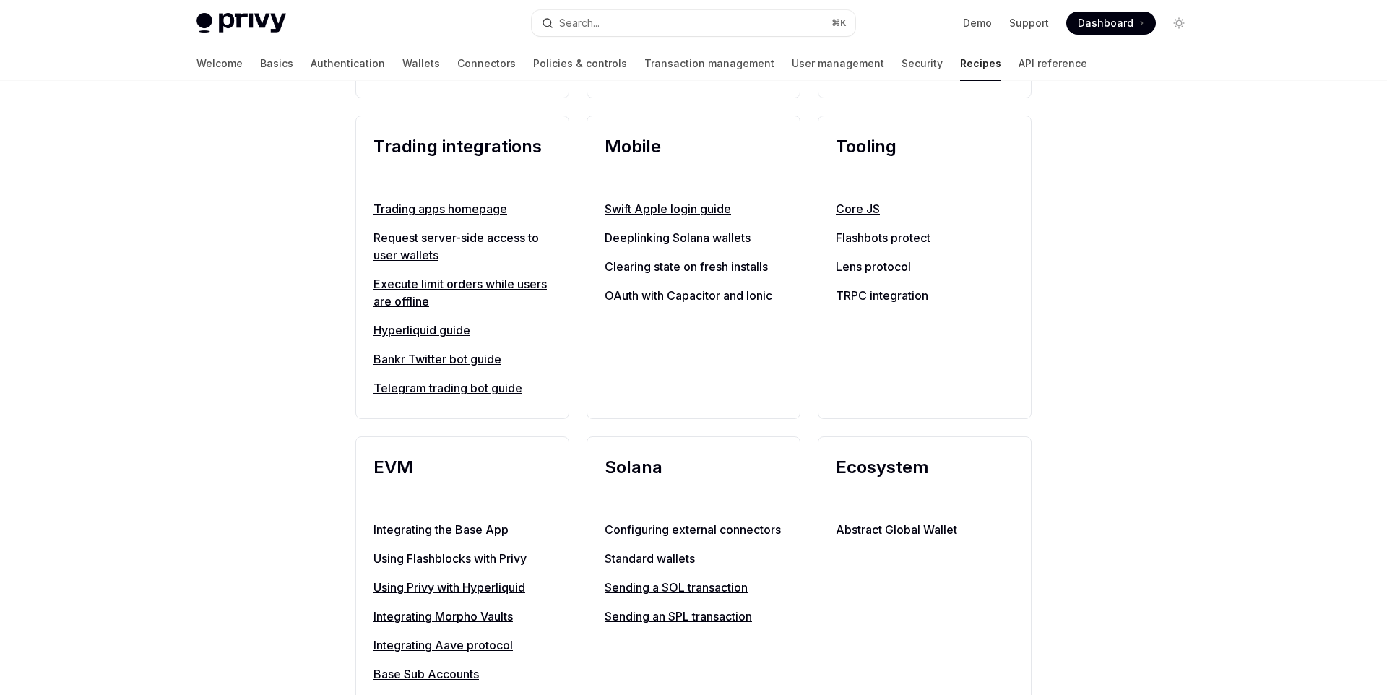
click at [425, 339] on link "Hyperliquid guide" at bounding box center [463, 330] width 178 height 17
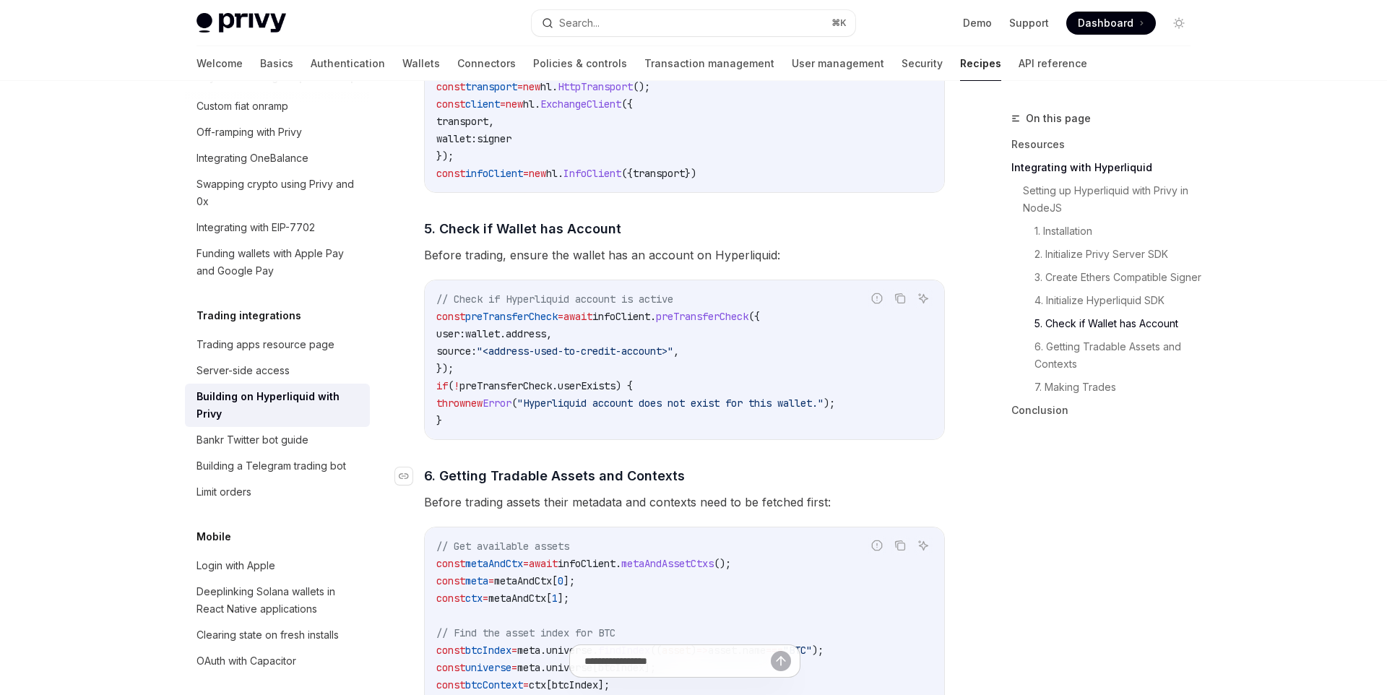
scroll to position [2297, 0]
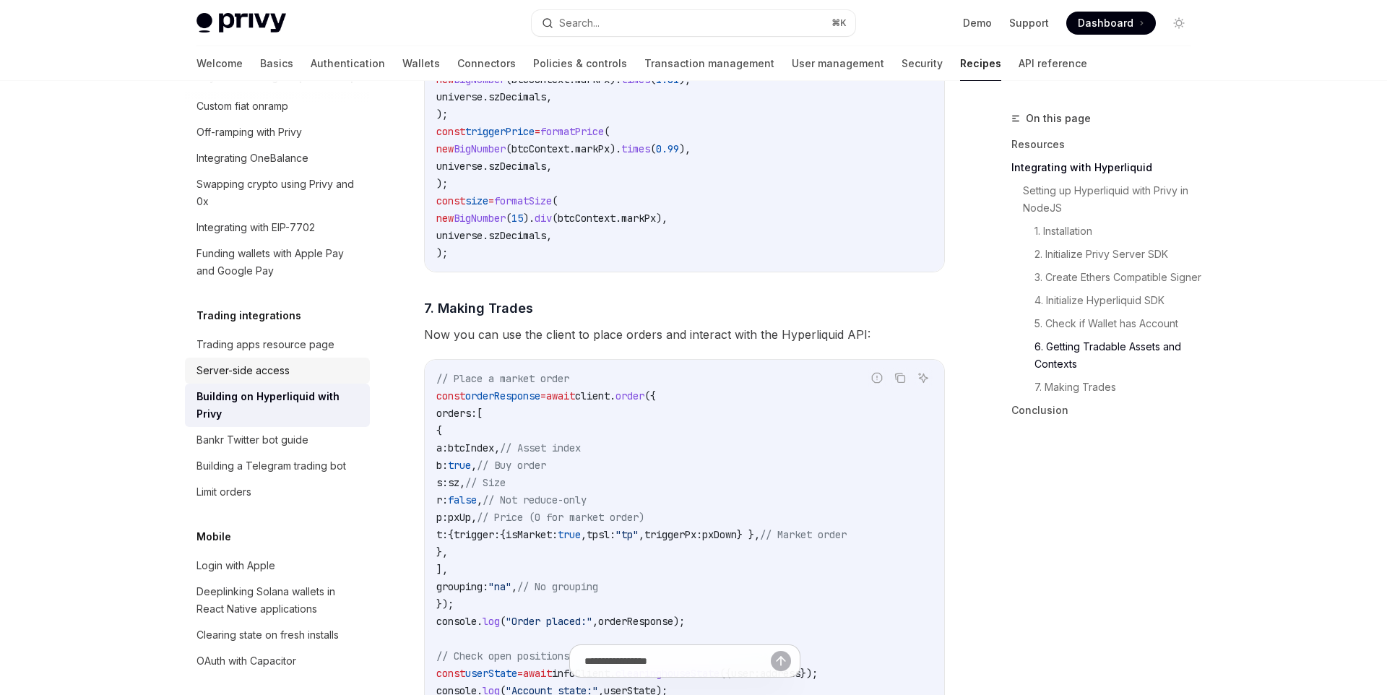
click at [319, 362] on div "Server-side access" at bounding box center [279, 370] width 165 height 17
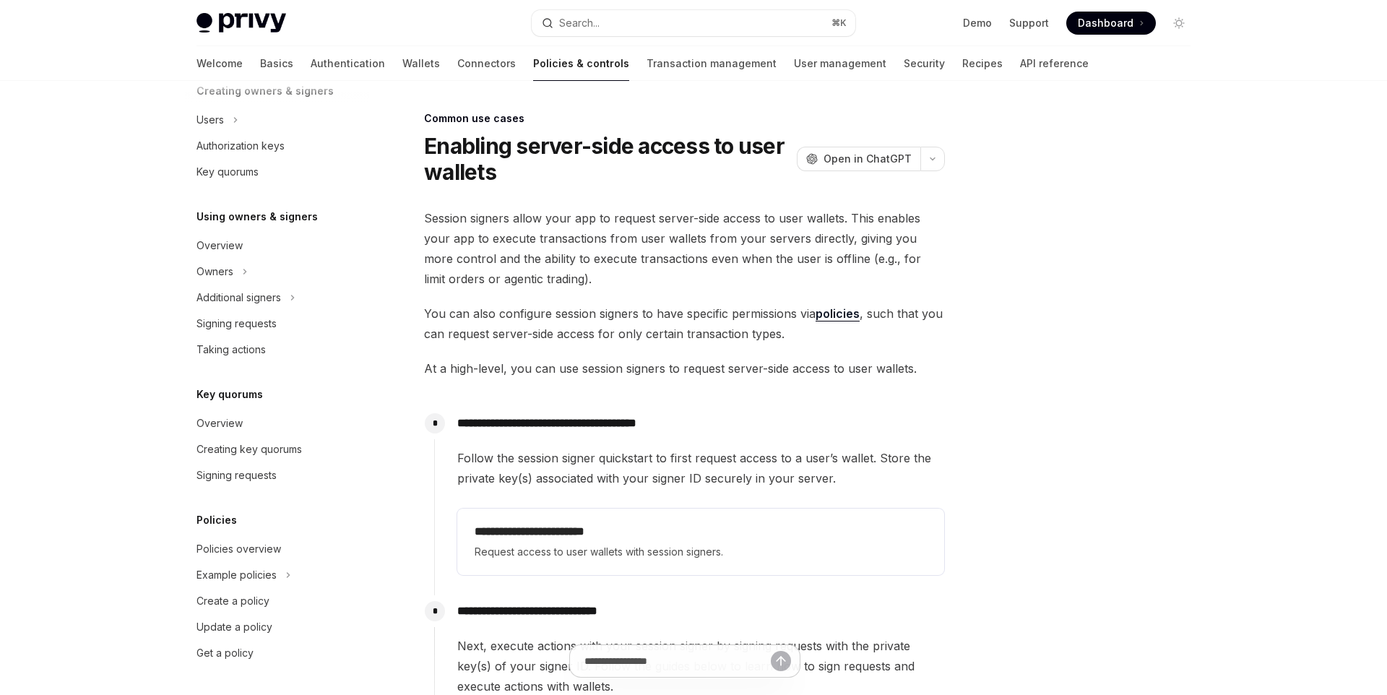
scroll to position [7, 0]
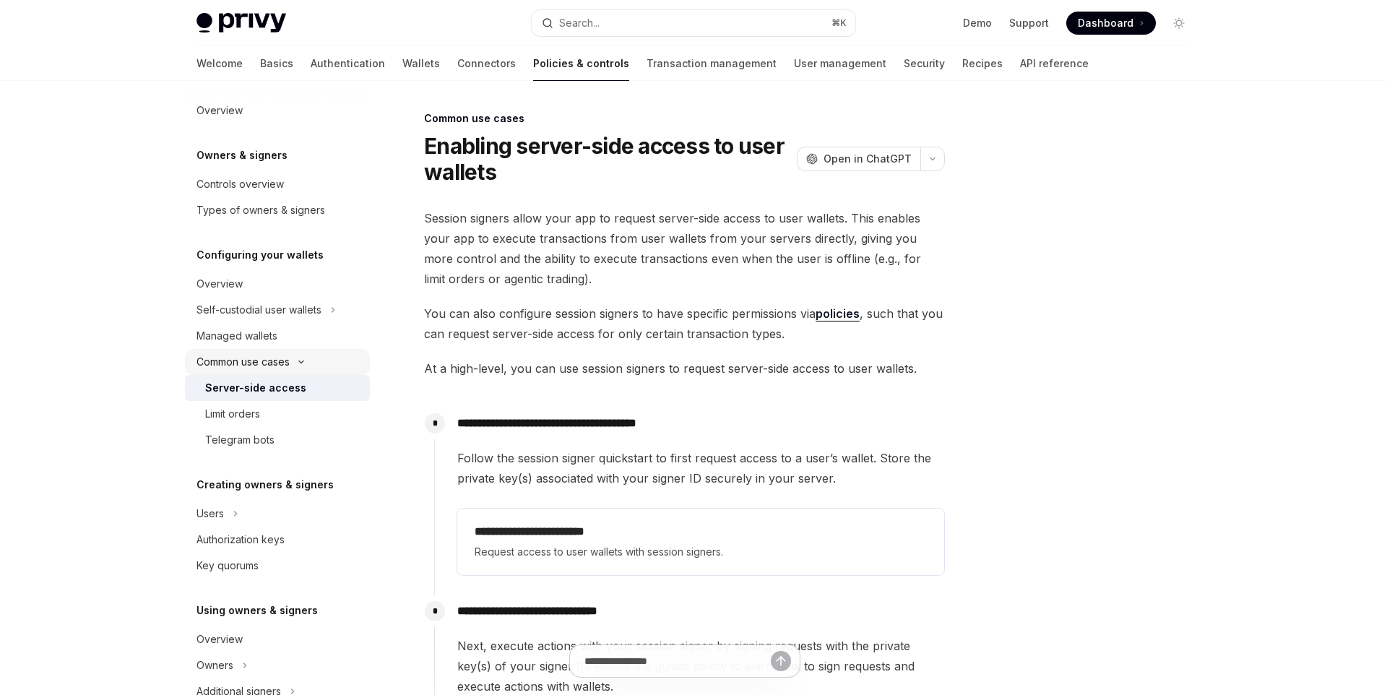
click at [267, 353] on div "Common use cases" at bounding box center [243, 361] width 93 height 17
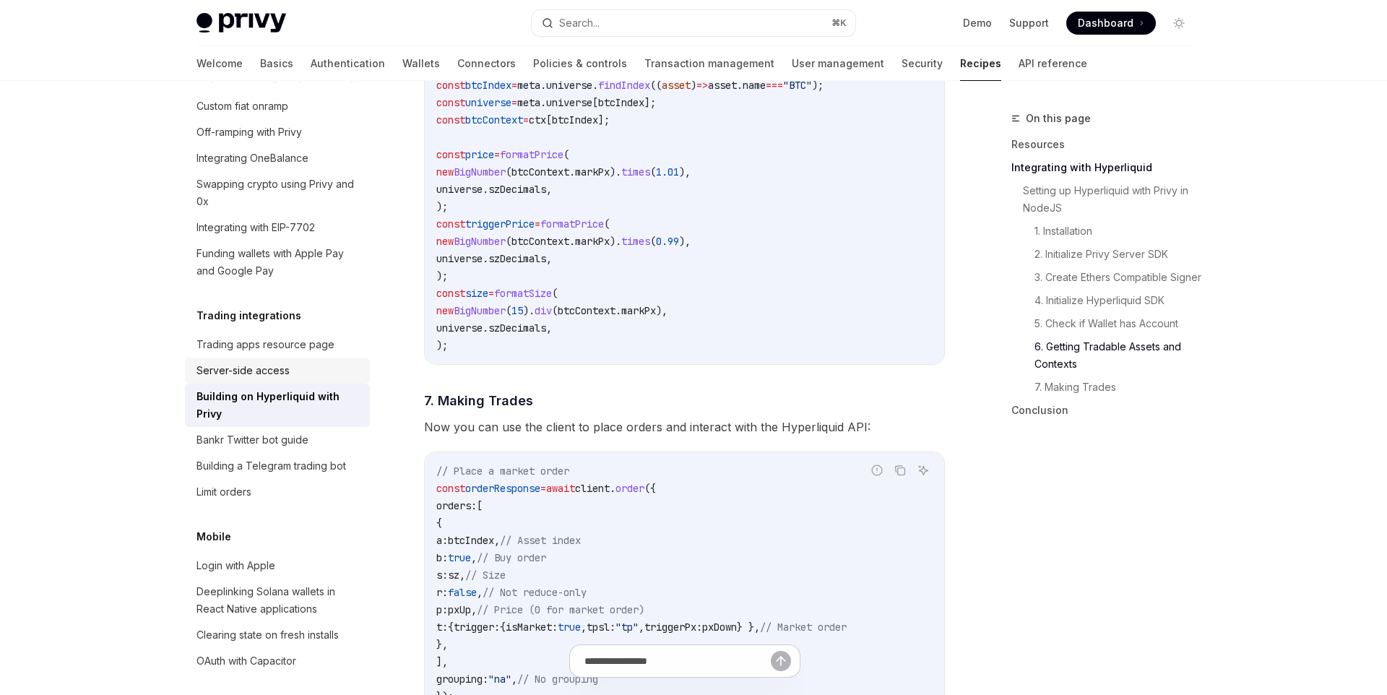
click at [298, 362] on div "Server-side access" at bounding box center [279, 370] width 165 height 17
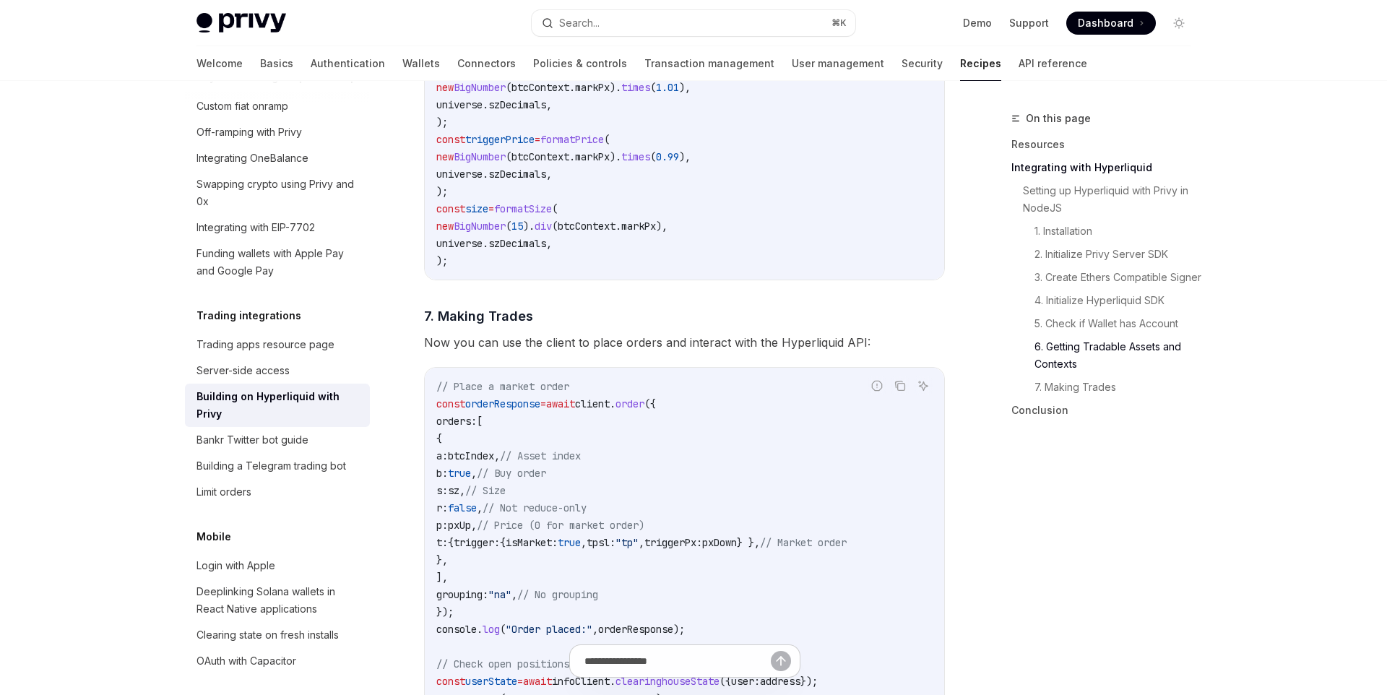
scroll to position [2297, 0]
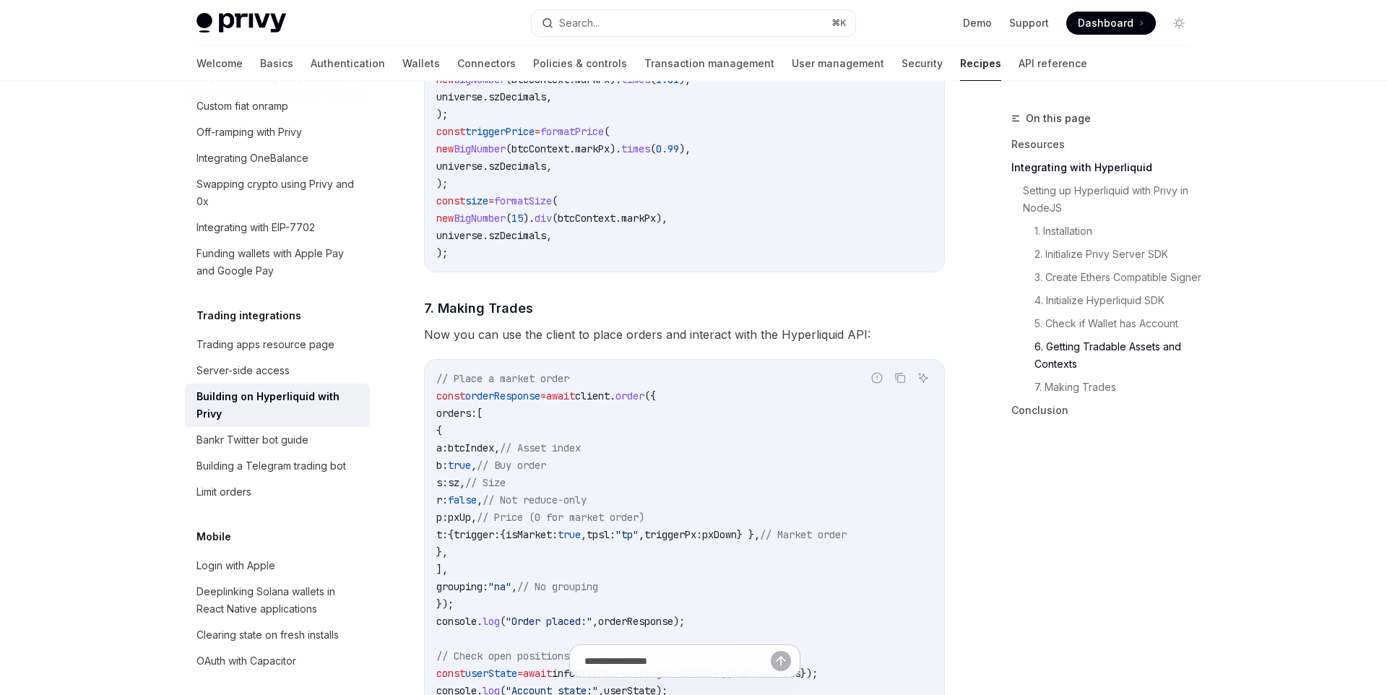
type textarea "*"
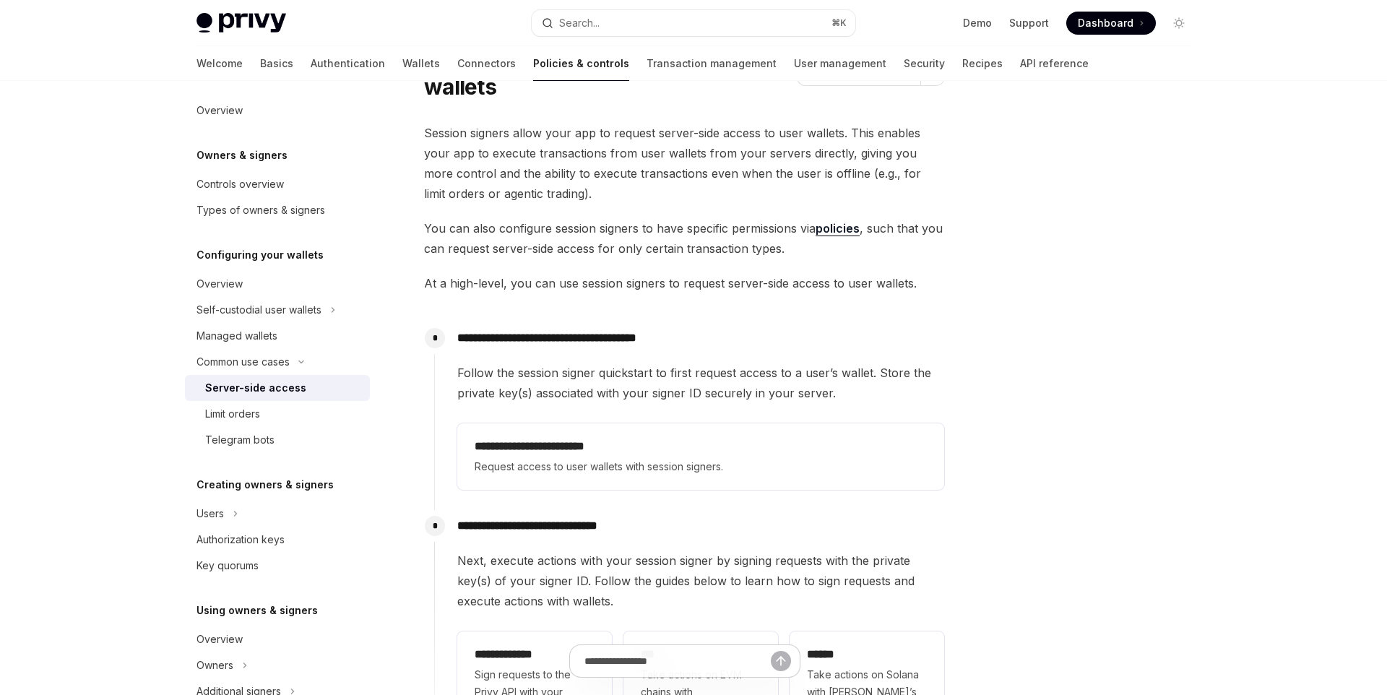
scroll to position [119, 0]
